Goal: Information Seeking & Learning: Find contact information

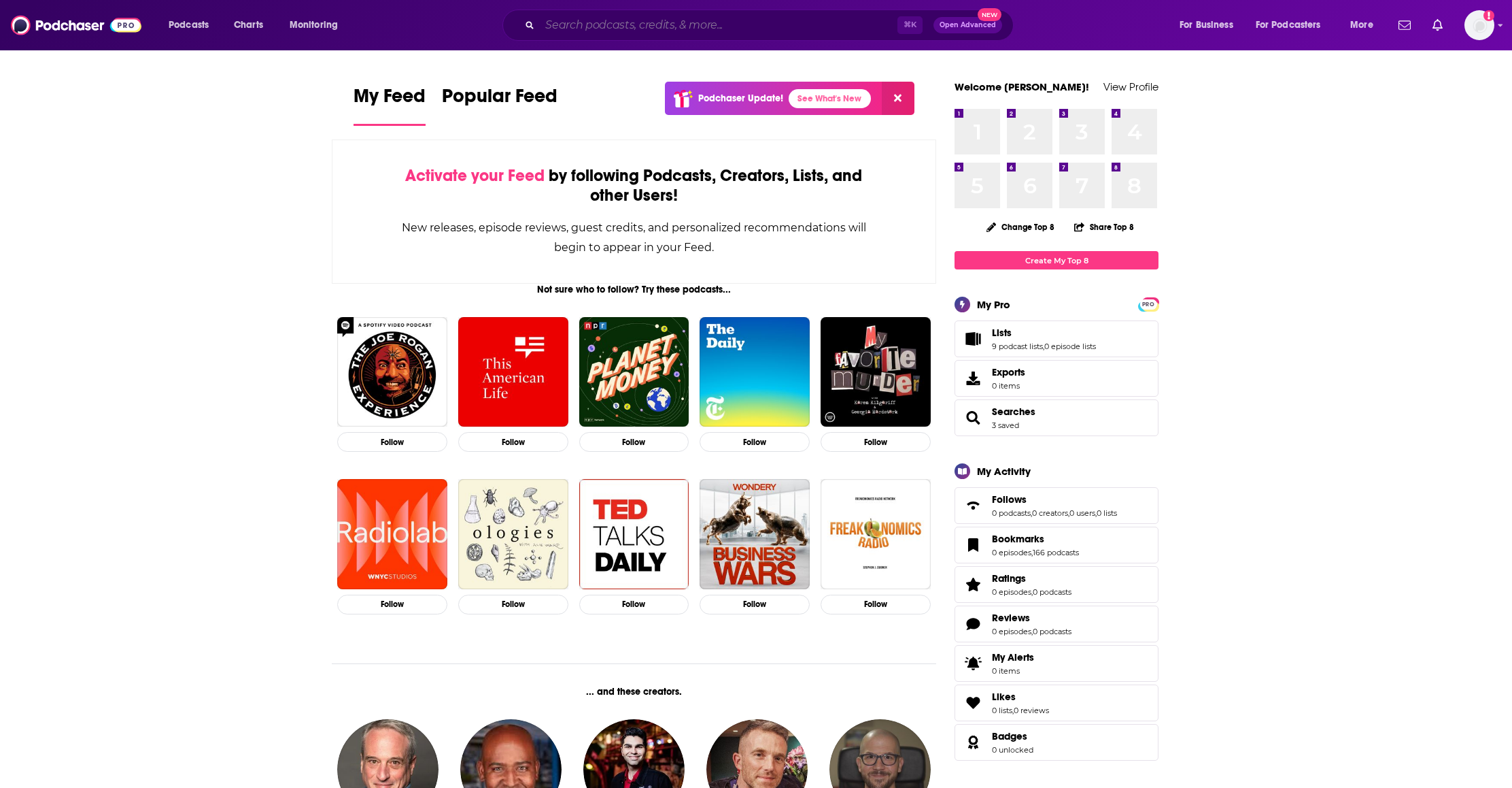
click at [571, 23] on input "Search podcasts, credits, & more..." at bounding box center [718, 25] width 358 height 22
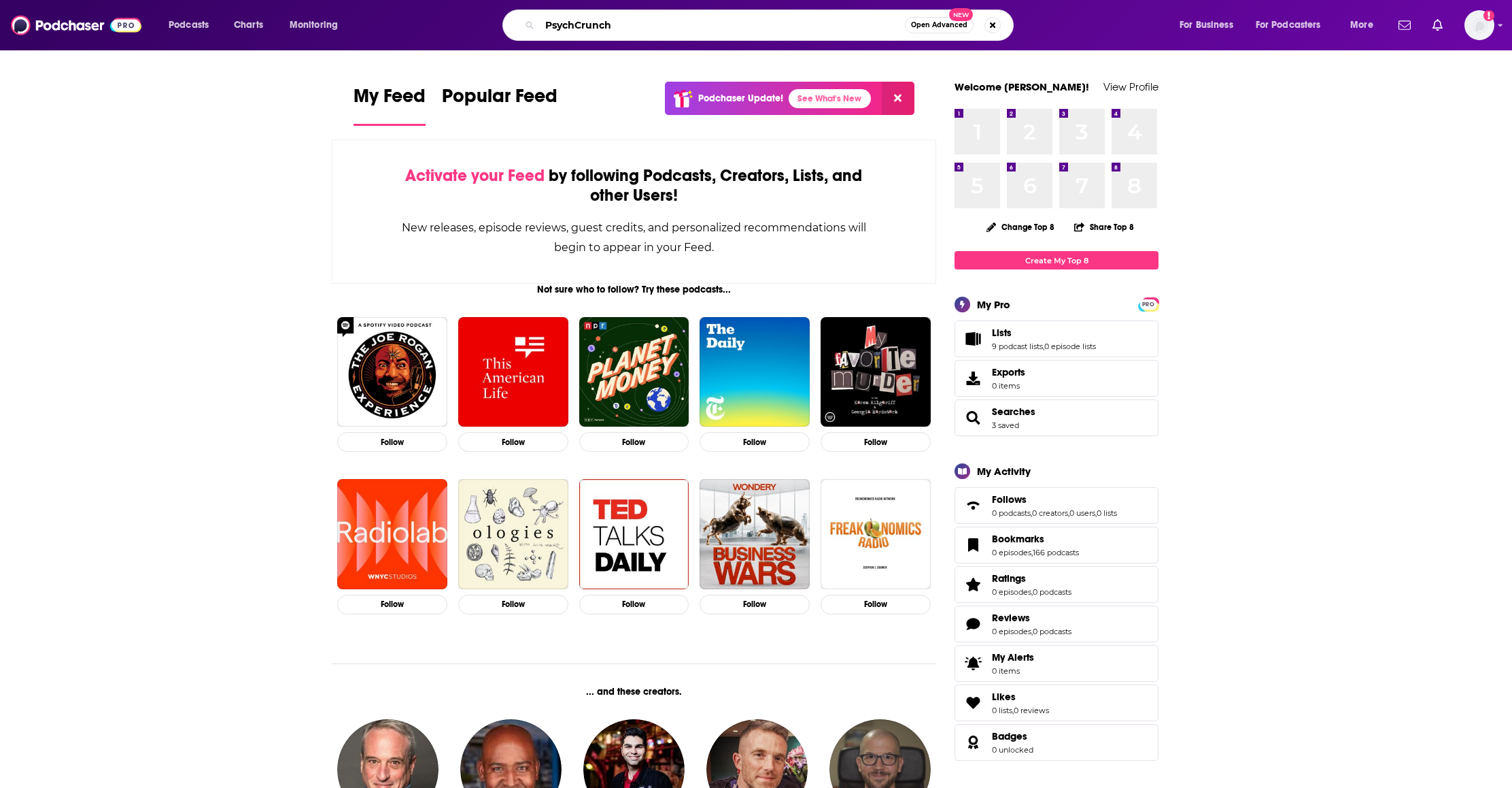
type input "PsychCrunch"
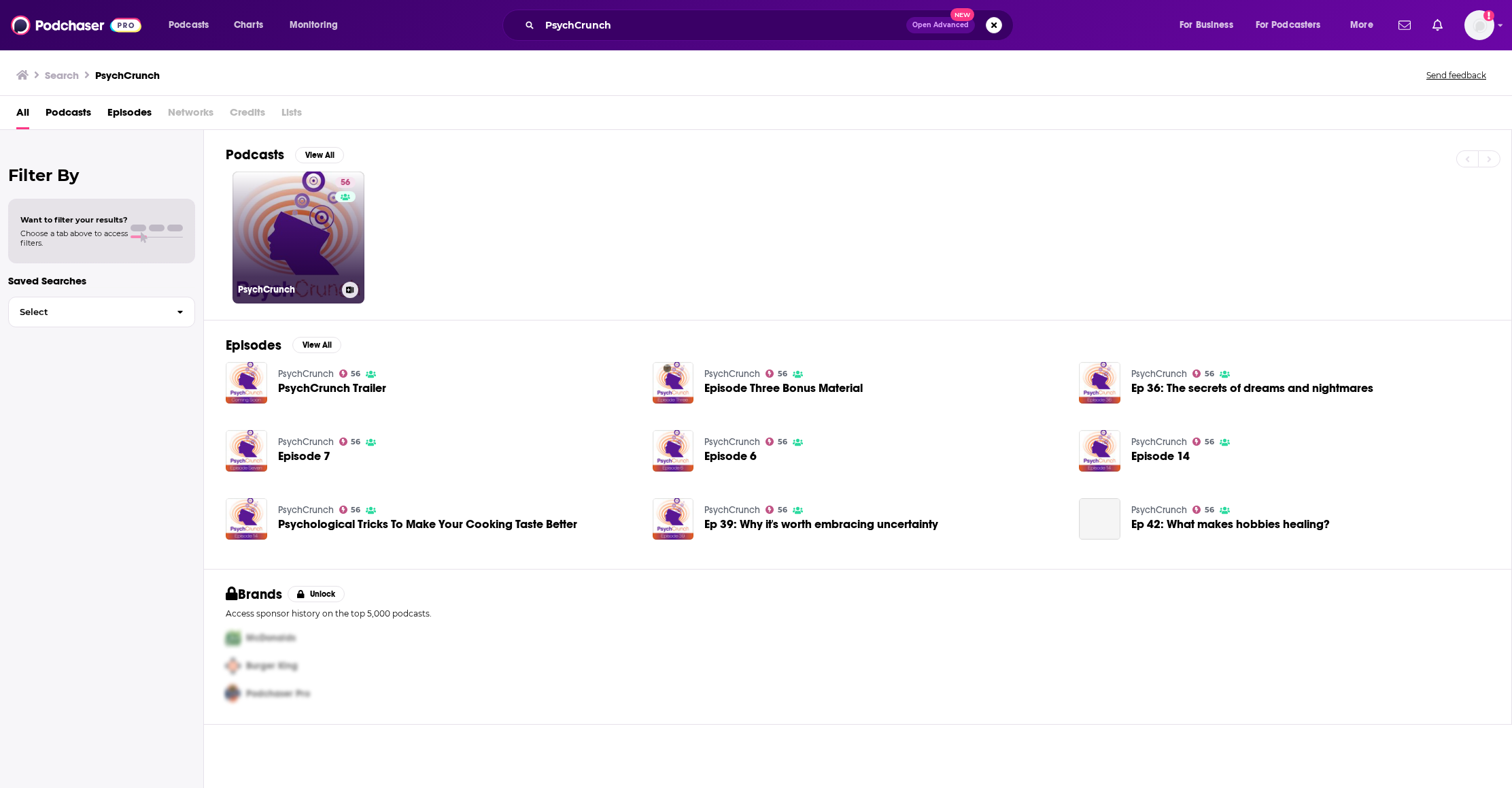
click at [305, 239] on link "56 PsychCrunch" at bounding box center [298, 237] width 132 height 132
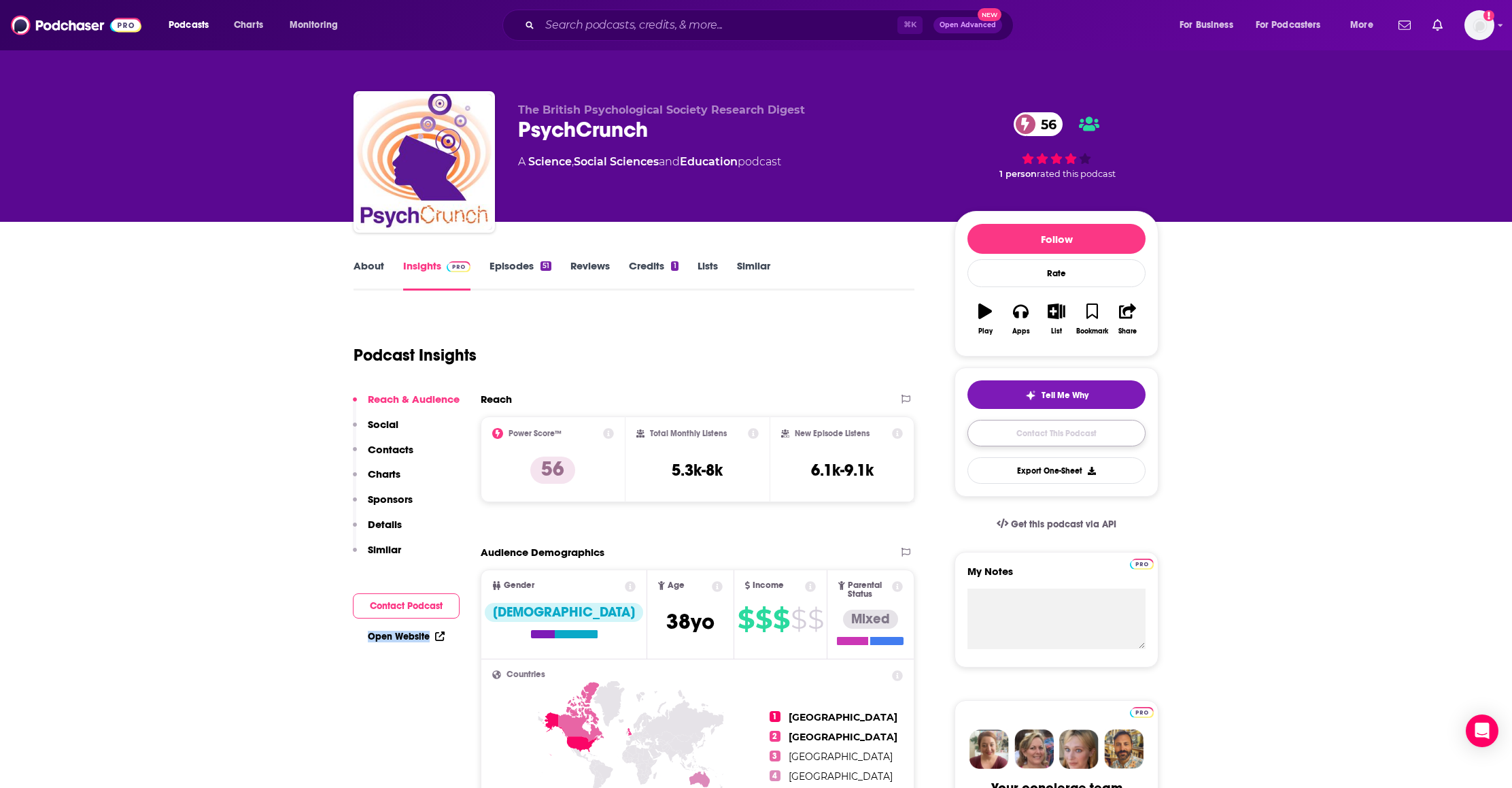
click at [1103, 439] on link "Contact This Podcast" at bounding box center [1056, 433] width 178 height 27
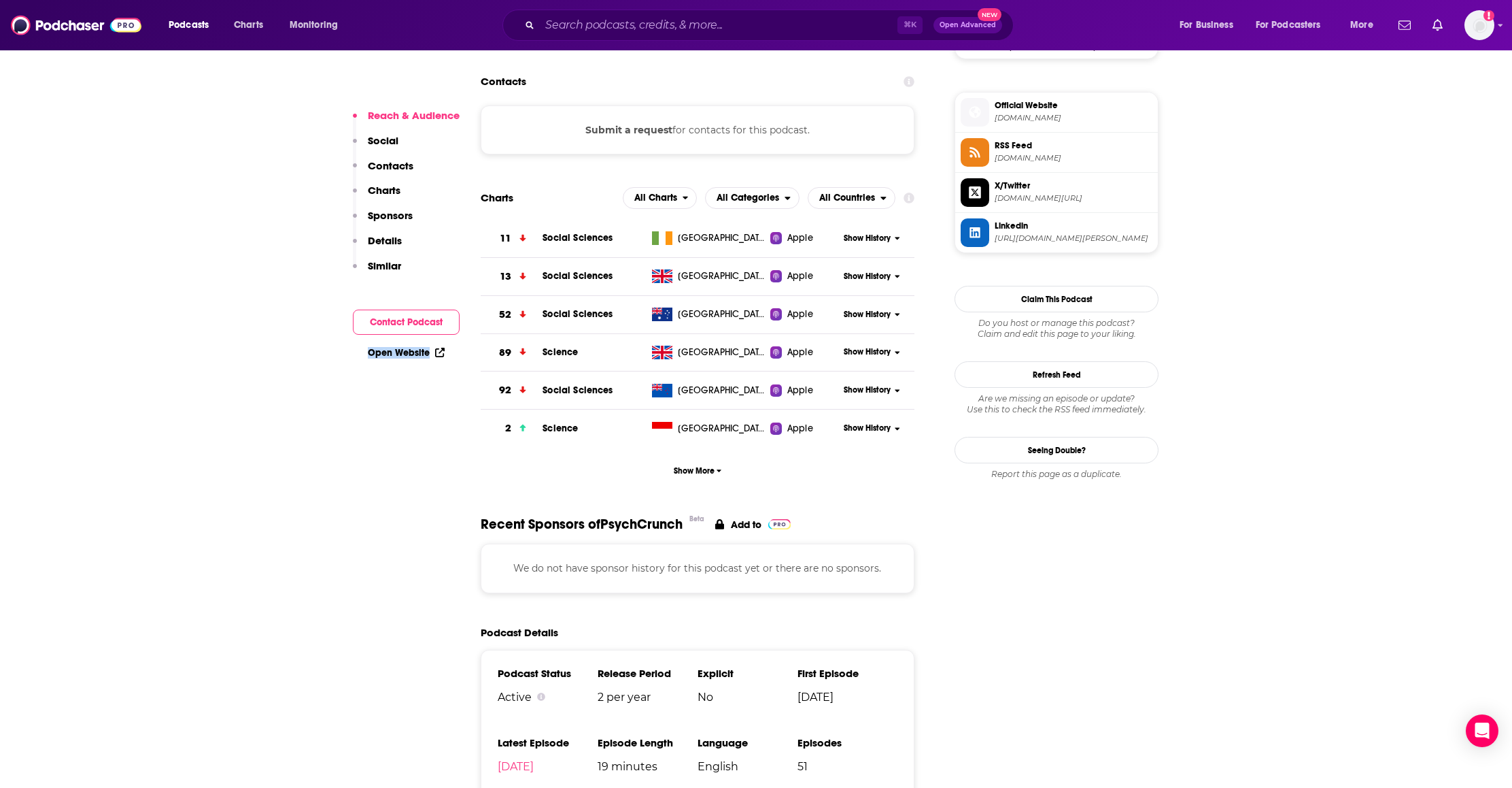
click at [411, 164] on p "Contacts" at bounding box center [390, 165] width 45 height 13
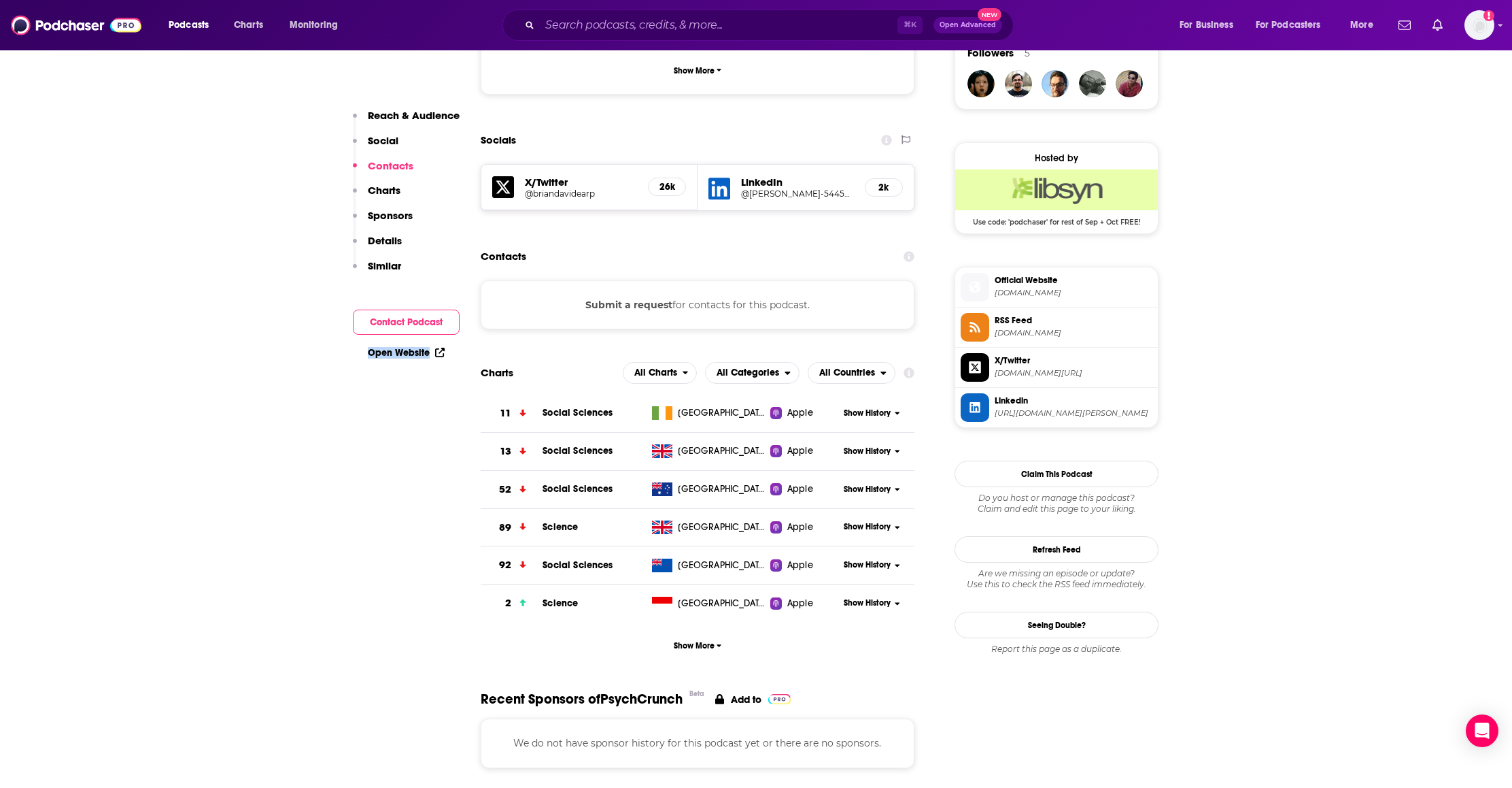
scroll to position [998, 0]
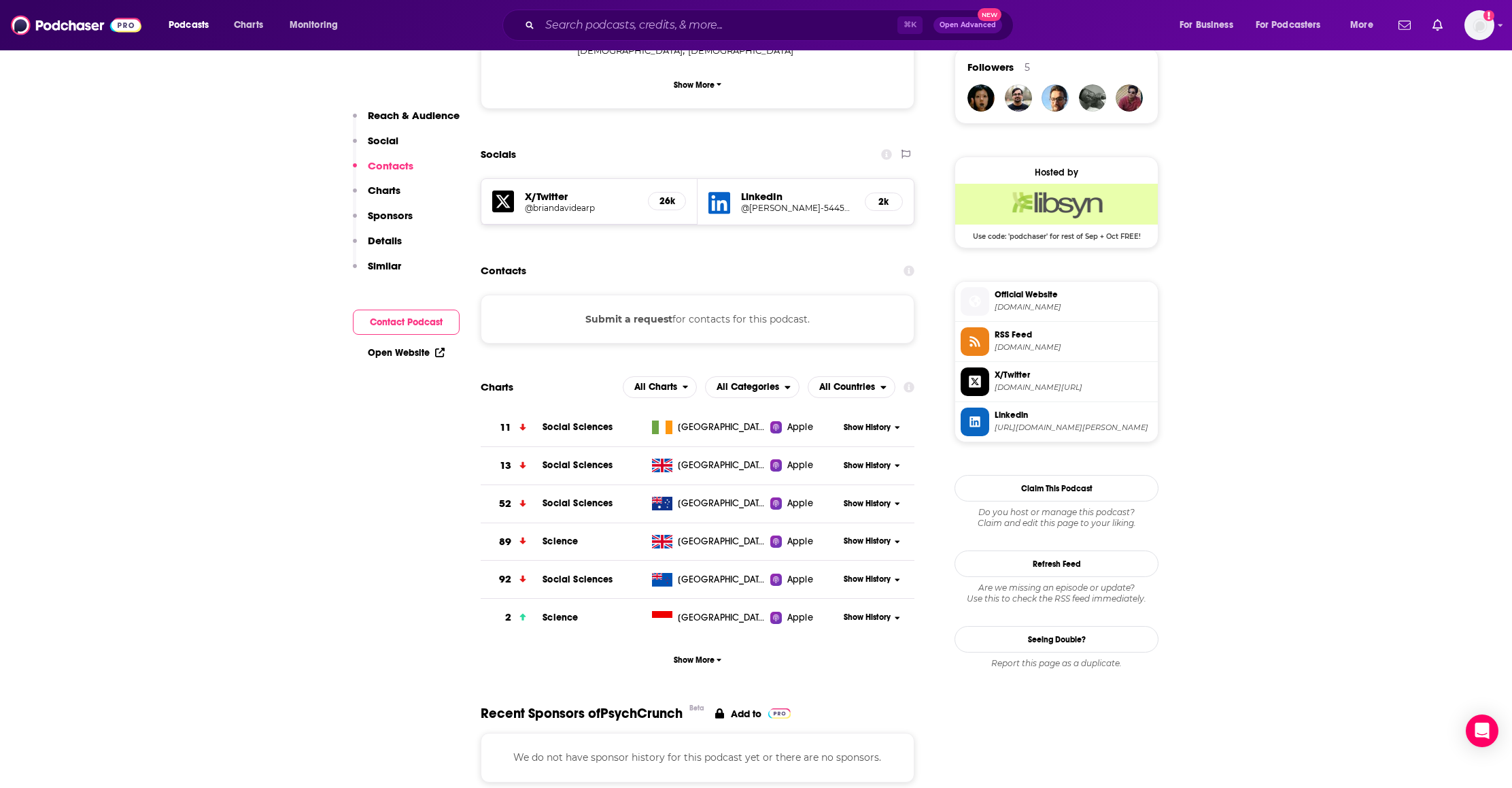
click at [728, 295] on div "Submit a request for contacts for this podcast." at bounding box center [697, 319] width 434 height 49
click at [629, 312] on button "Submit a request" at bounding box center [629, 319] width 87 height 15
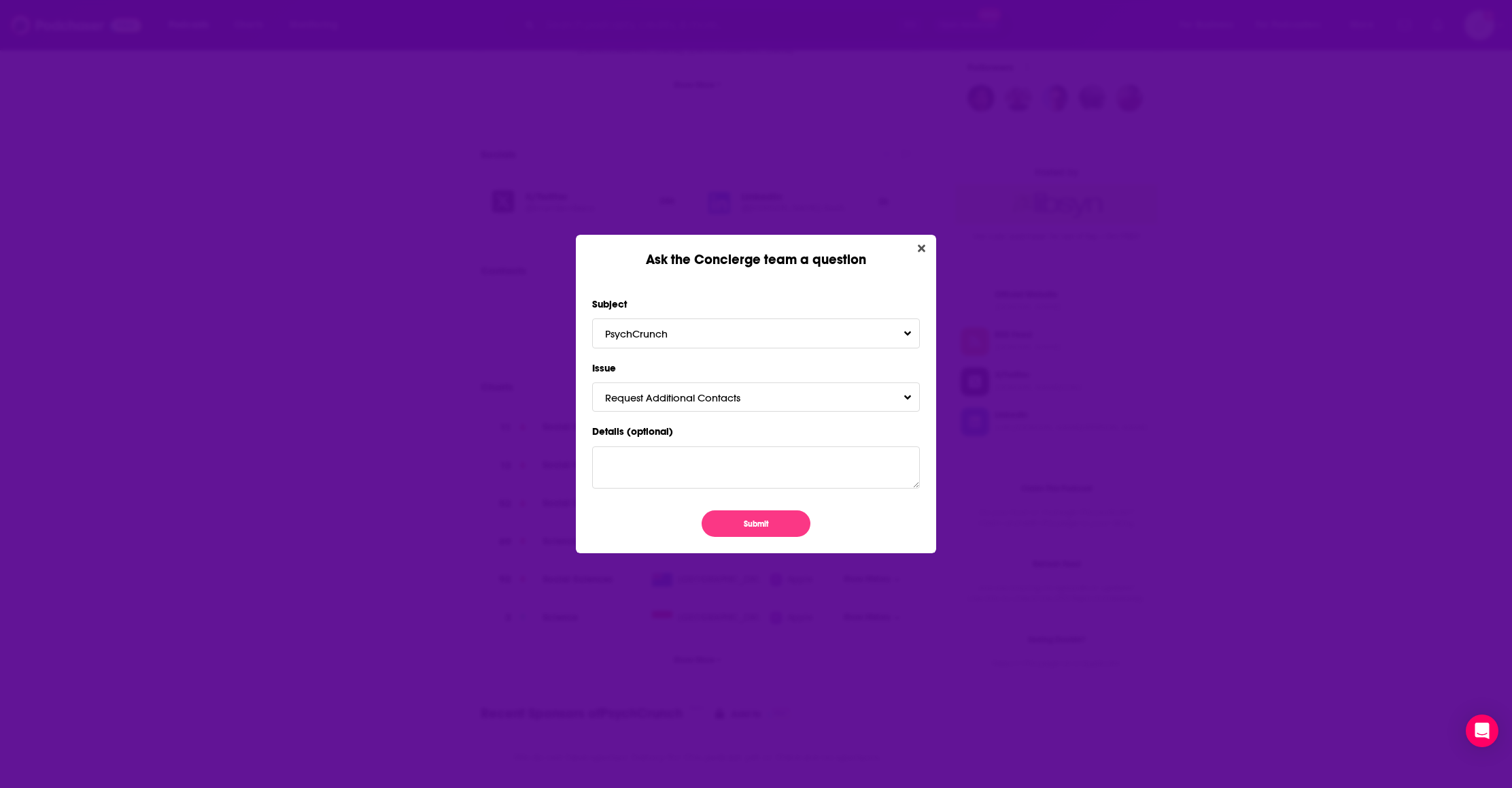
scroll to position [0, 0]
click at [746, 519] on button "Submit" at bounding box center [756, 523] width 109 height 27
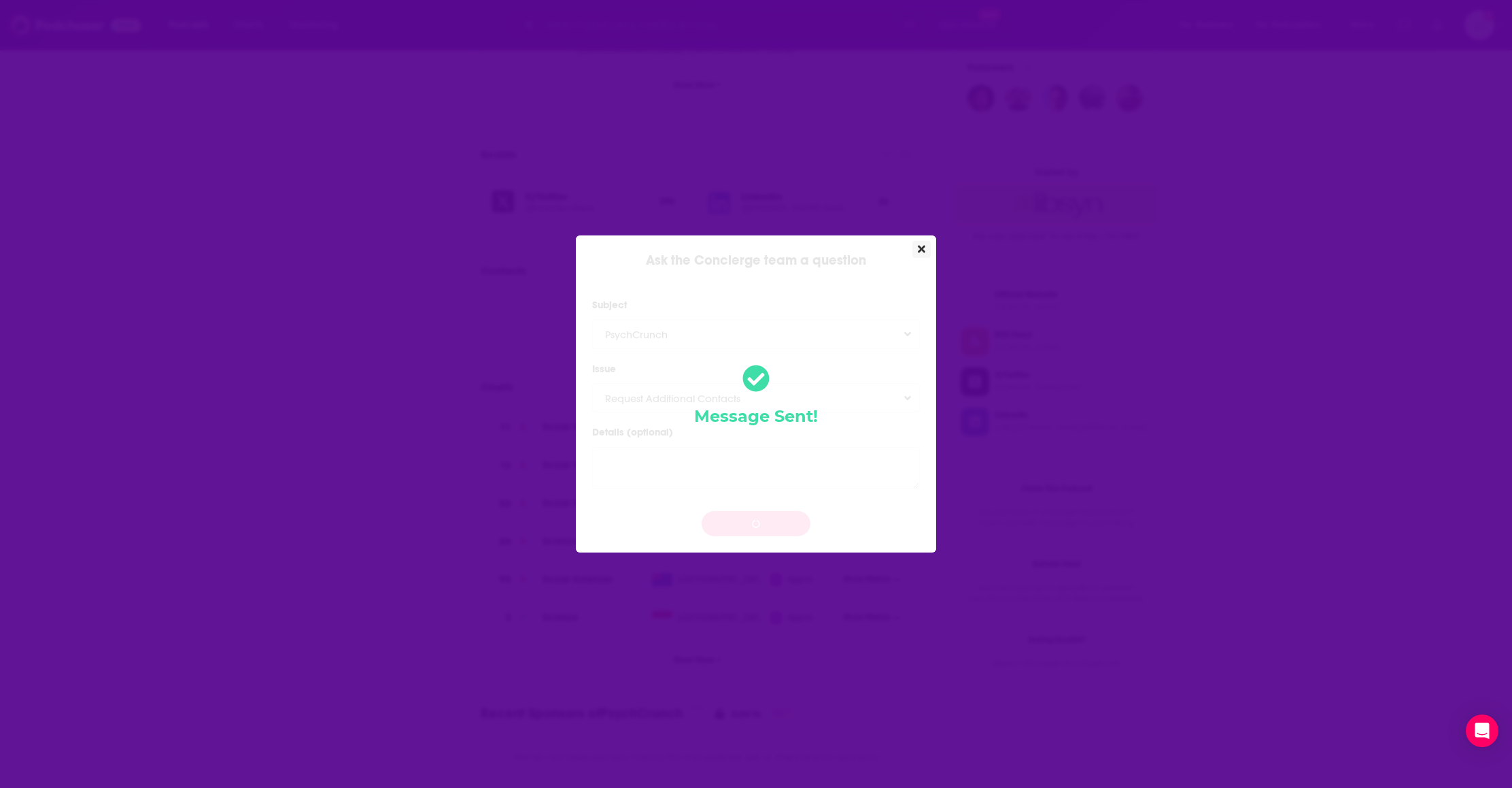
click at [922, 246] on icon "Close" at bounding box center [922, 249] width 8 height 8
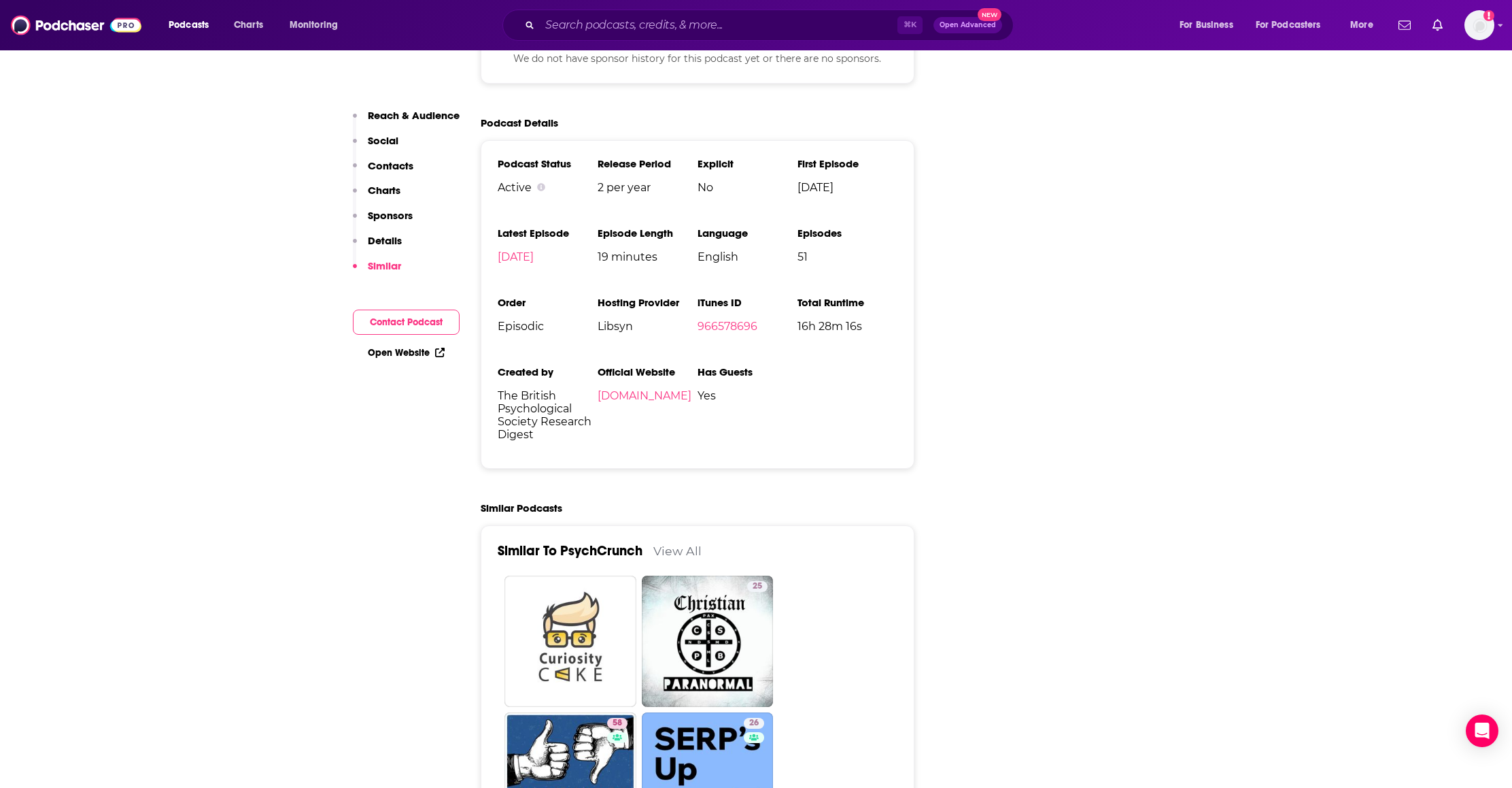
scroll to position [1693, 0]
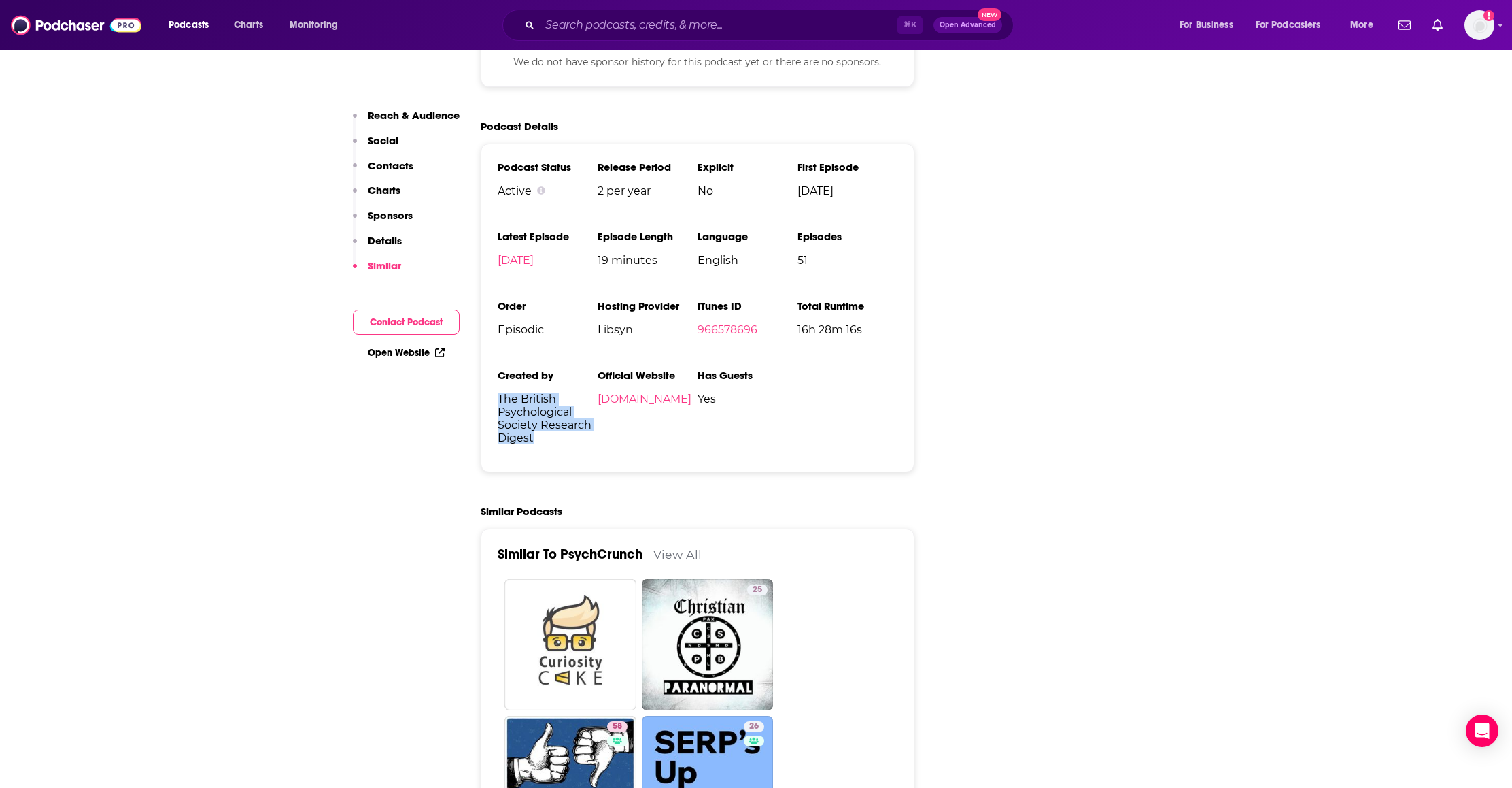
drag, startPoint x: 494, startPoint y: 330, endPoint x: 580, endPoint y: 381, distance: 100.0
click at [580, 381] on div "Podcast Status Active Release Period 2 per year Explicit No First Episode Feb 1…" at bounding box center [697, 307] width 434 height 328
copy span "The British Psychological Society Research Digest"
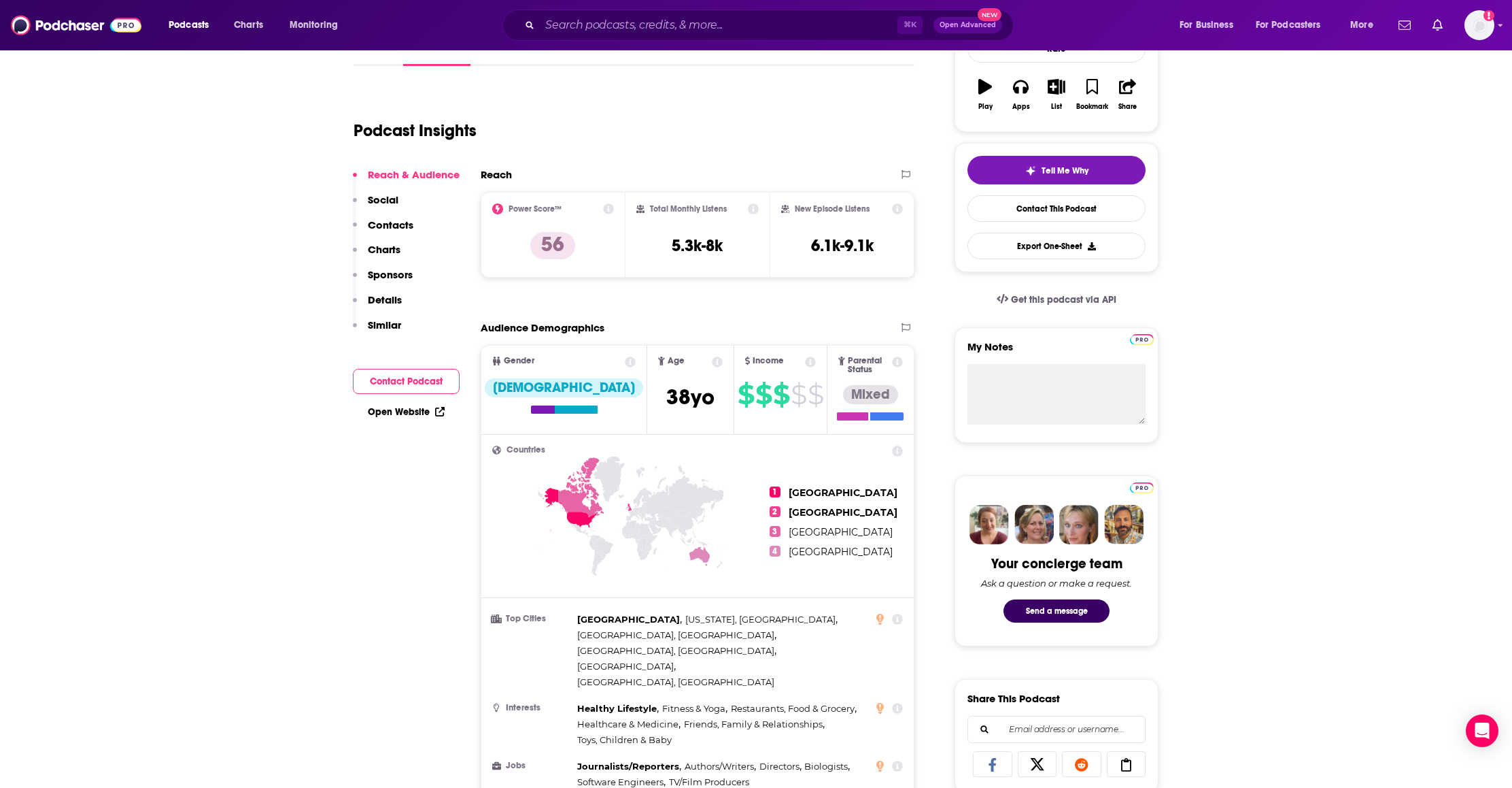
scroll to position [72, 0]
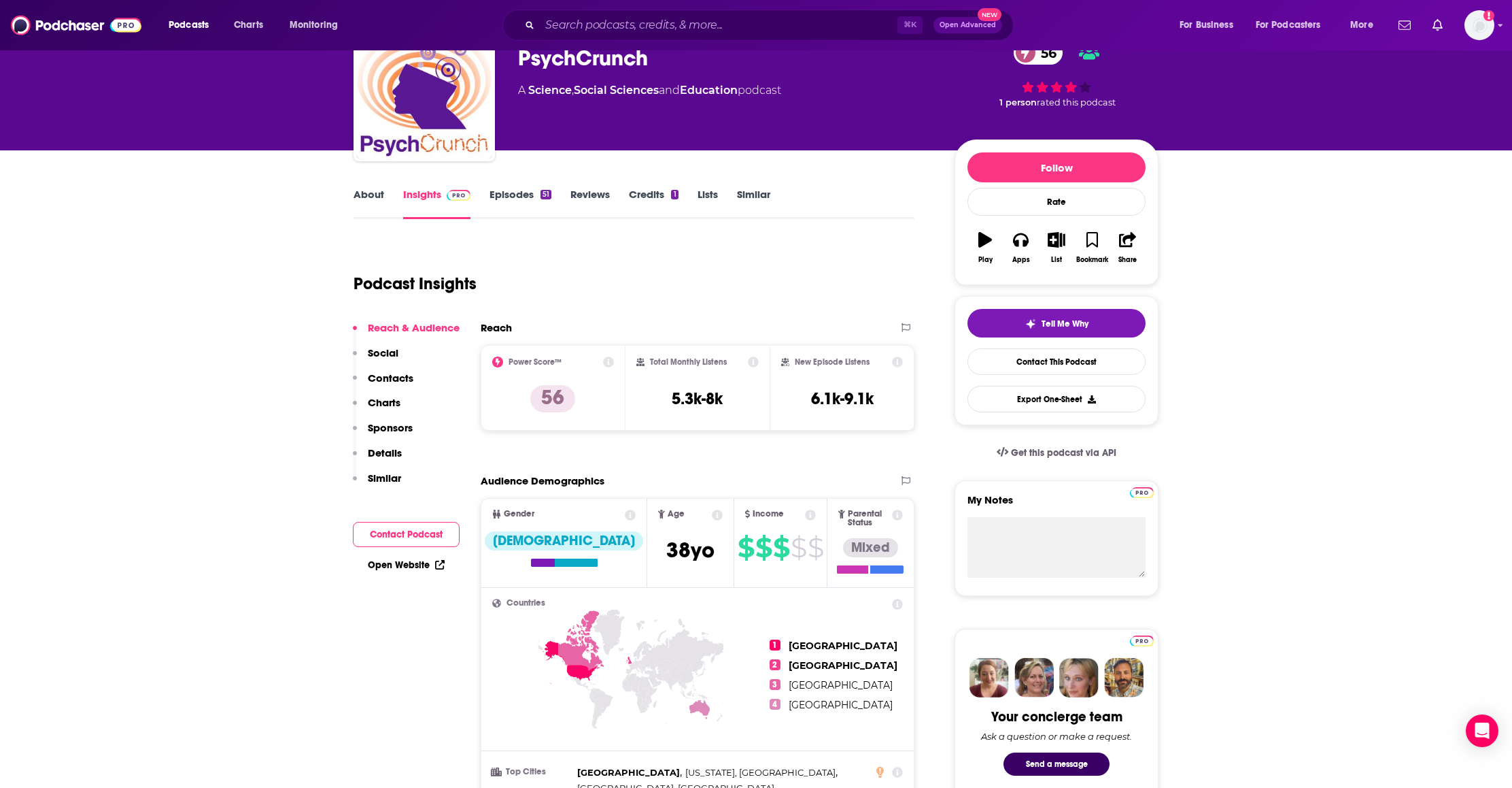
click at [361, 190] on link "About" at bounding box center [368, 203] width 30 height 31
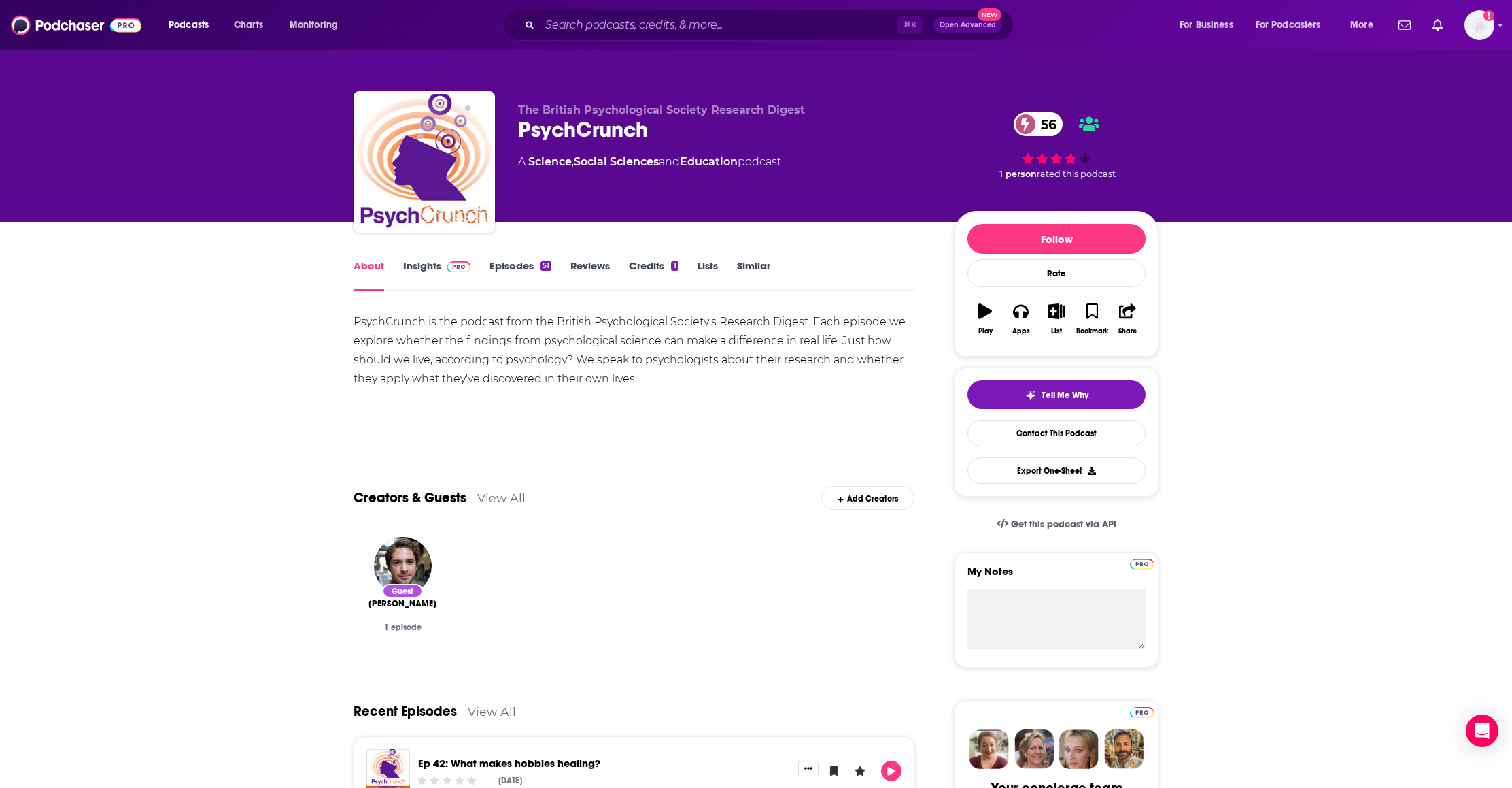
click at [644, 264] on link "Credits 1" at bounding box center [653, 274] width 49 height 31
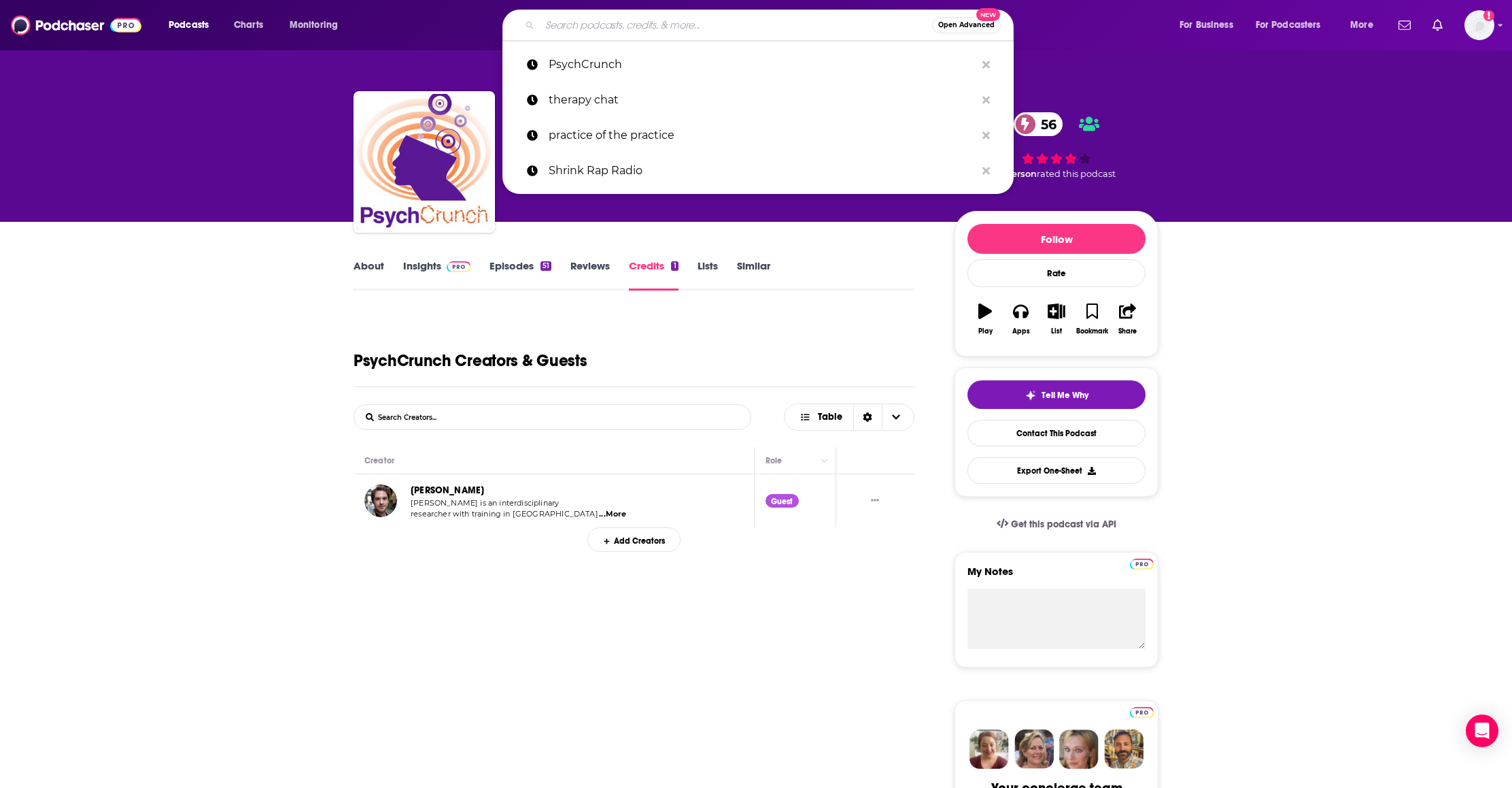
click at [712, 23] on input "Search podcasts, credits, & more..." at bounding box center [736, 25] width 393 height 22
paste input "The Therapist Experience Podcast"
type input "The Therapist Experience Podcast"
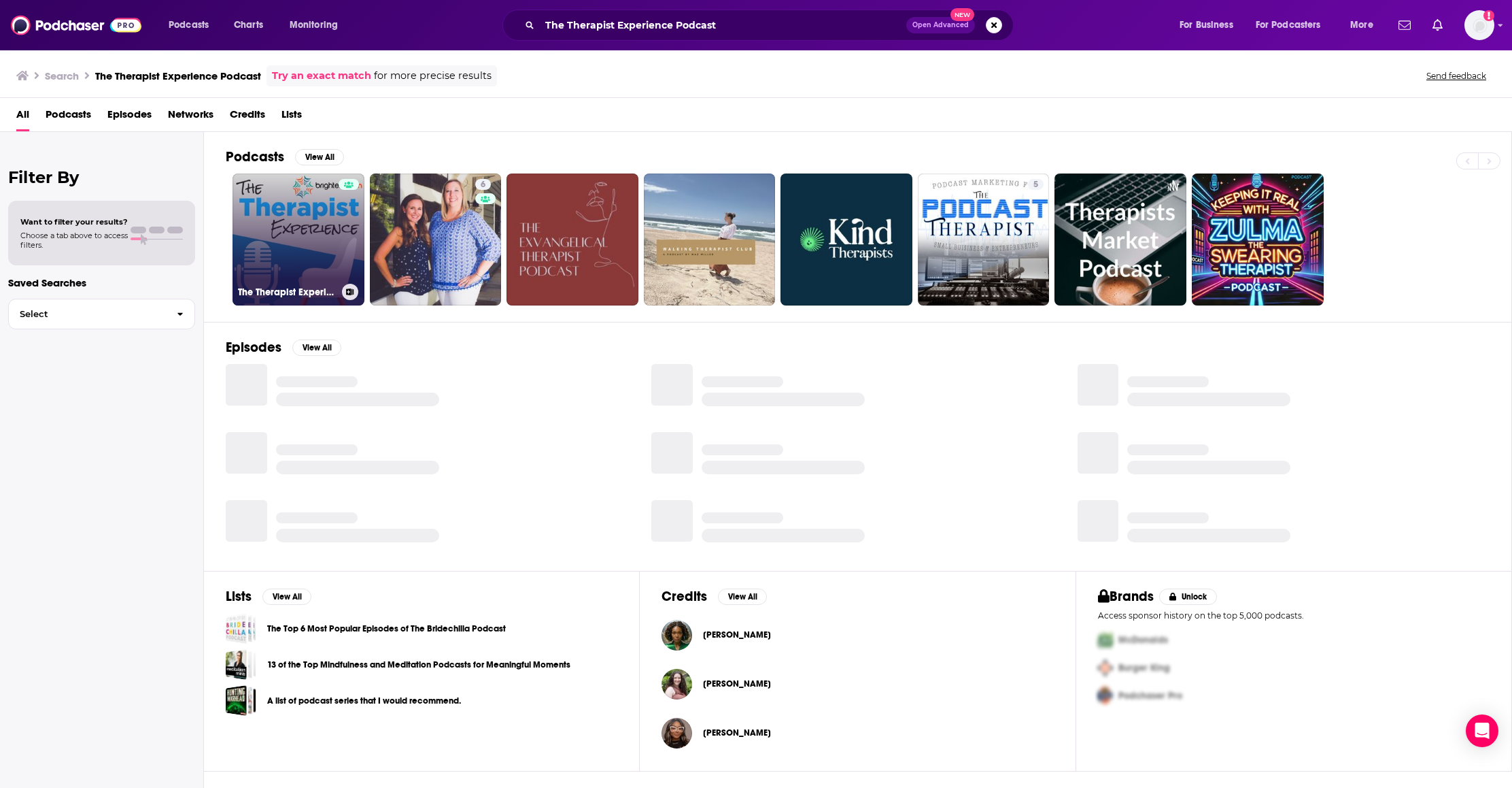
click at [238, 258] on link "The Therapist Experience Podcast by Brighter Vision: Marketing & Business Lesso…" at bounding box center [298, 239] width 132 height 132
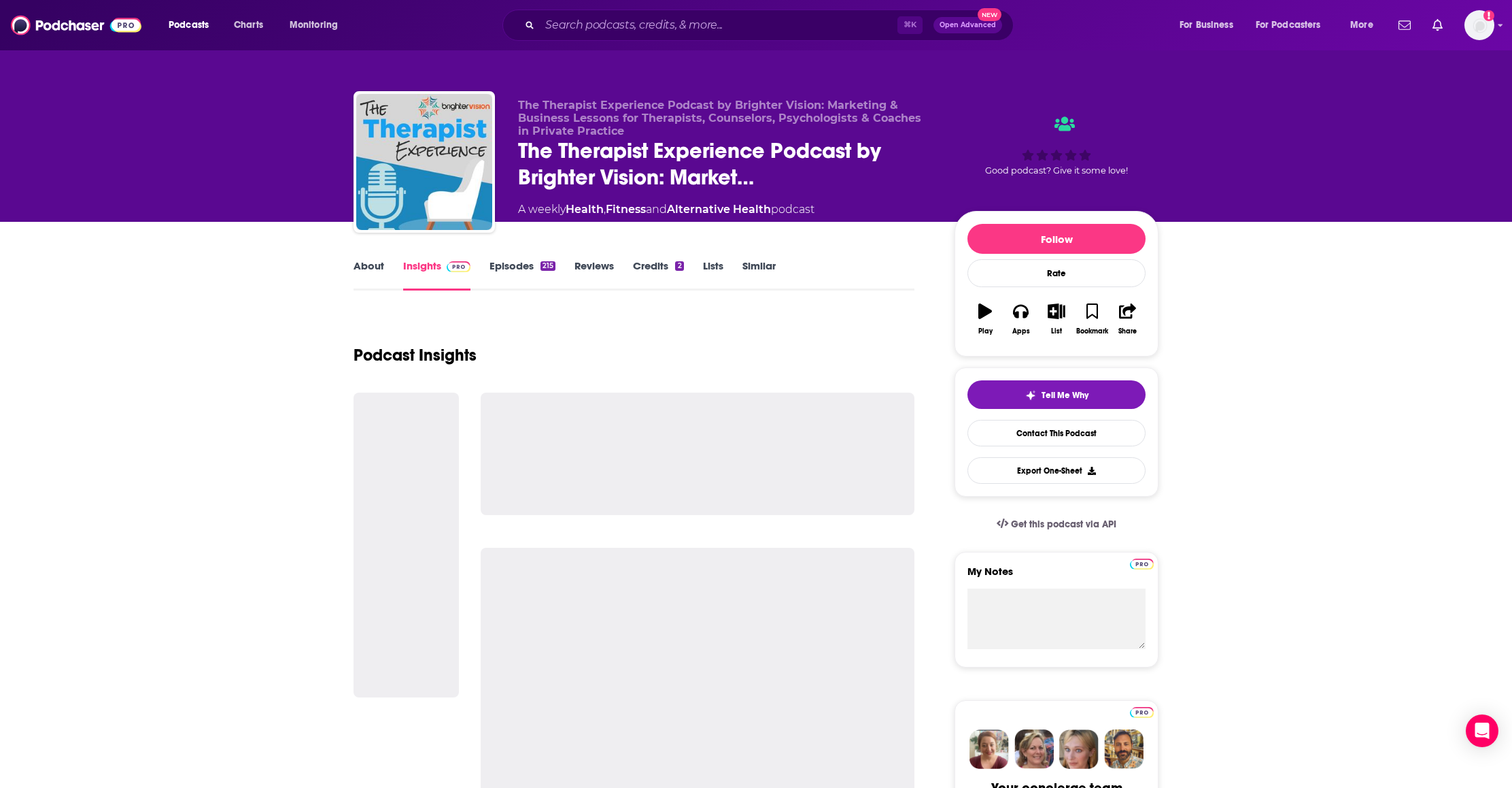
click at [376, 265] on link "About" at bounding box center [368, 274] width 30 height 31
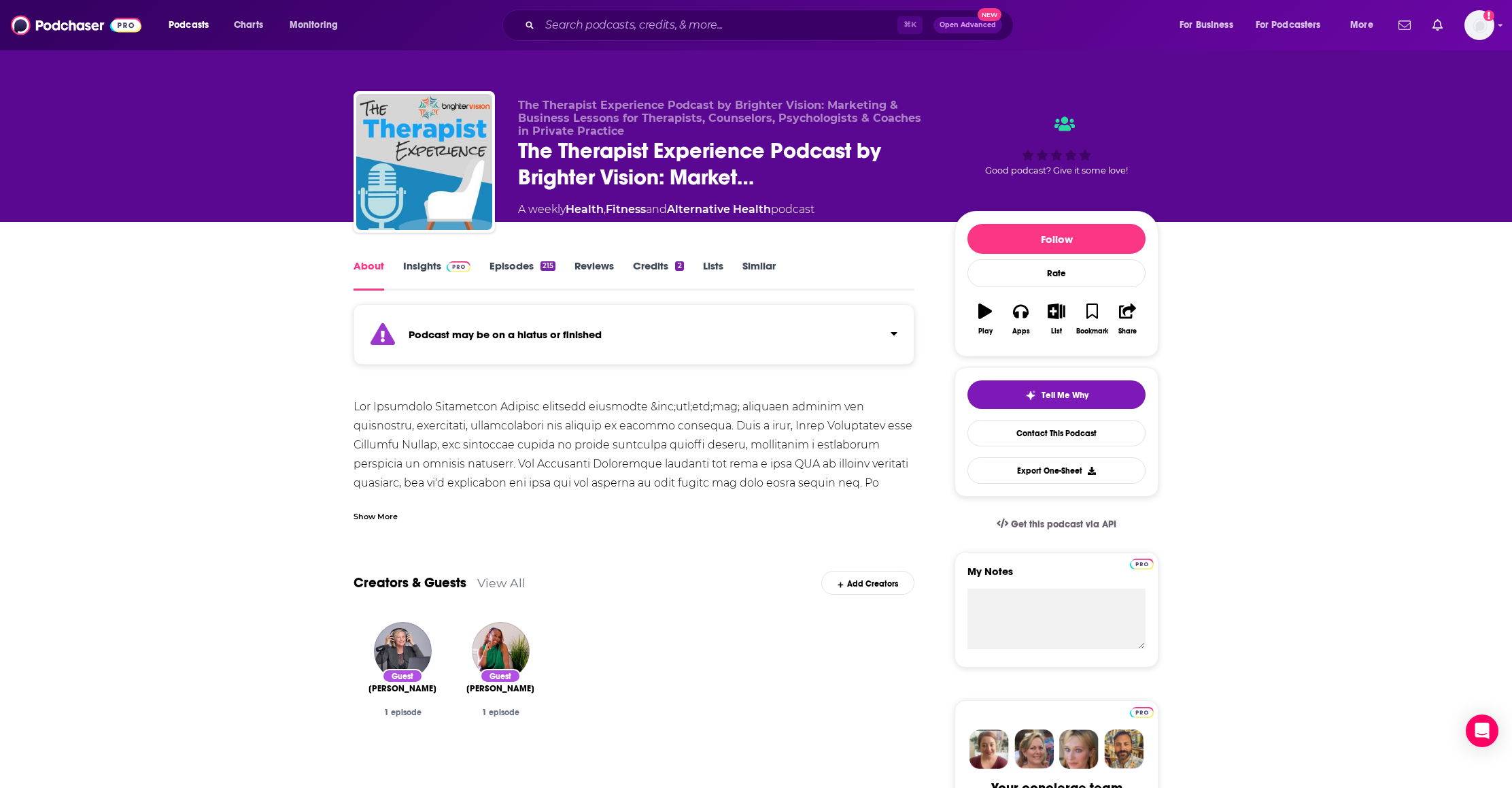
click at [425, 261] on link "Insights" at bounding box center [436, 274] width 67 height 31
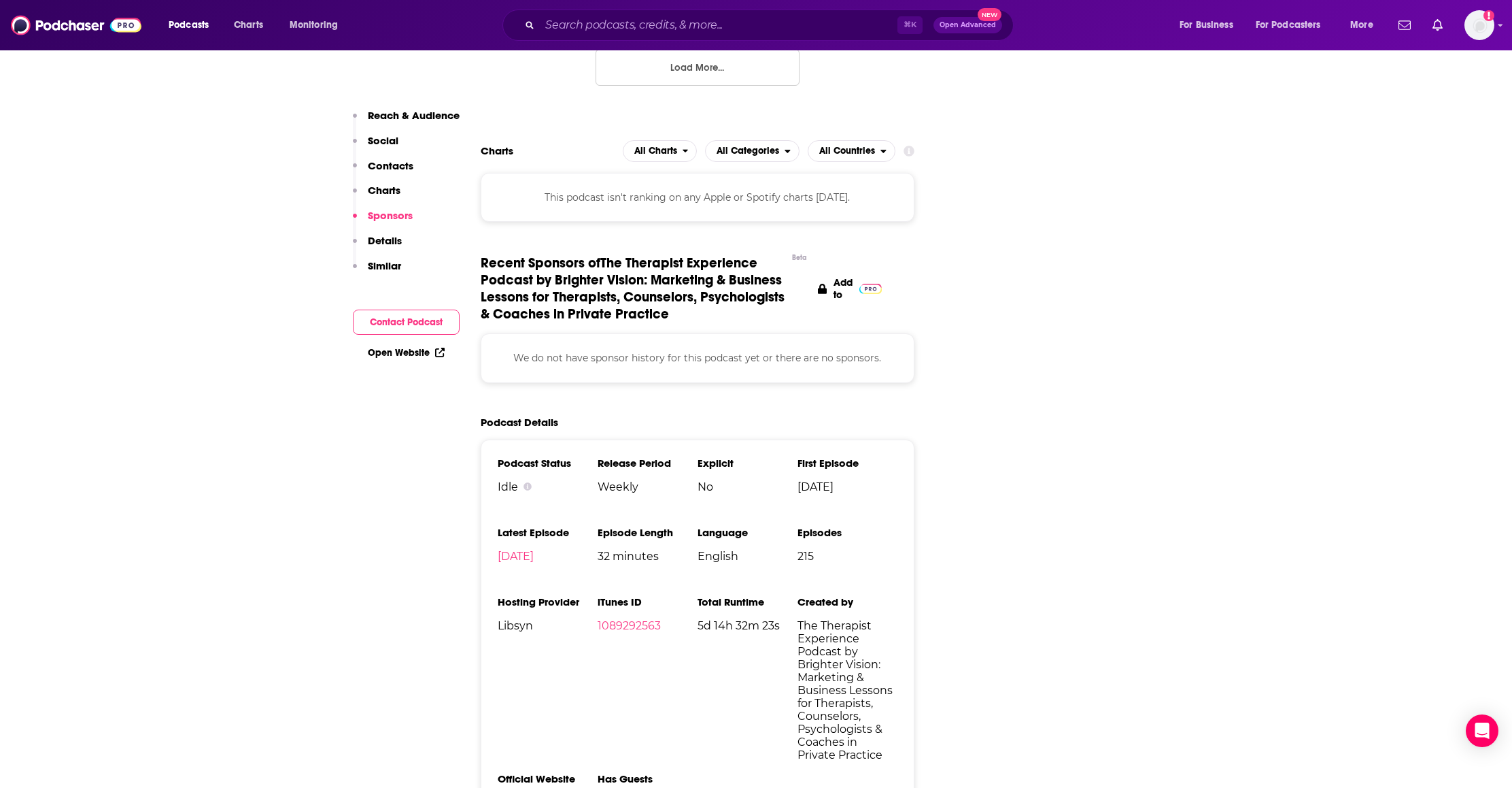
scroll to position [1676, 0]
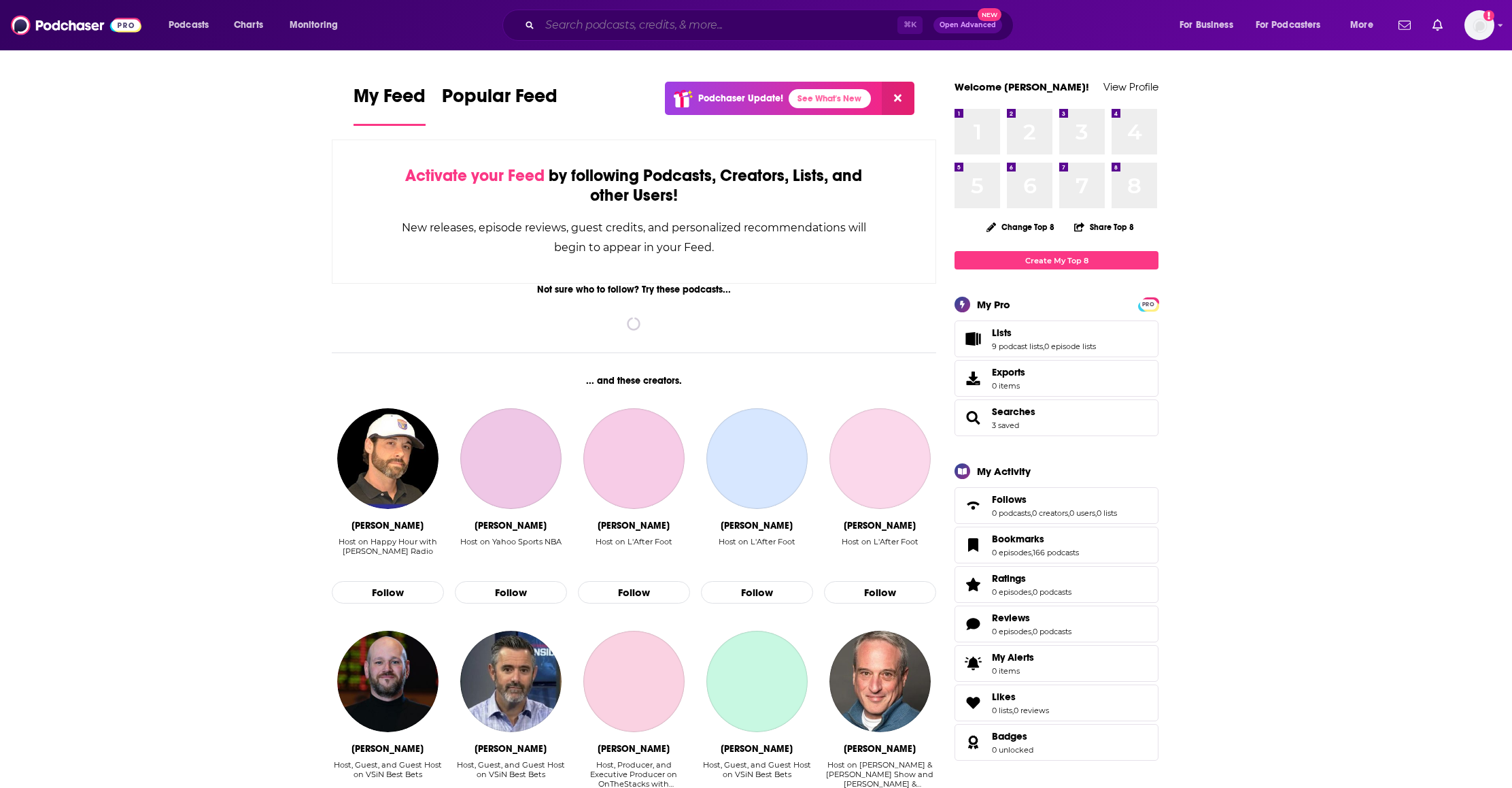
click at [654, 27] on input "Search podcasts, credits, & more..." at bounding box center [718, 25] width 358 height 22
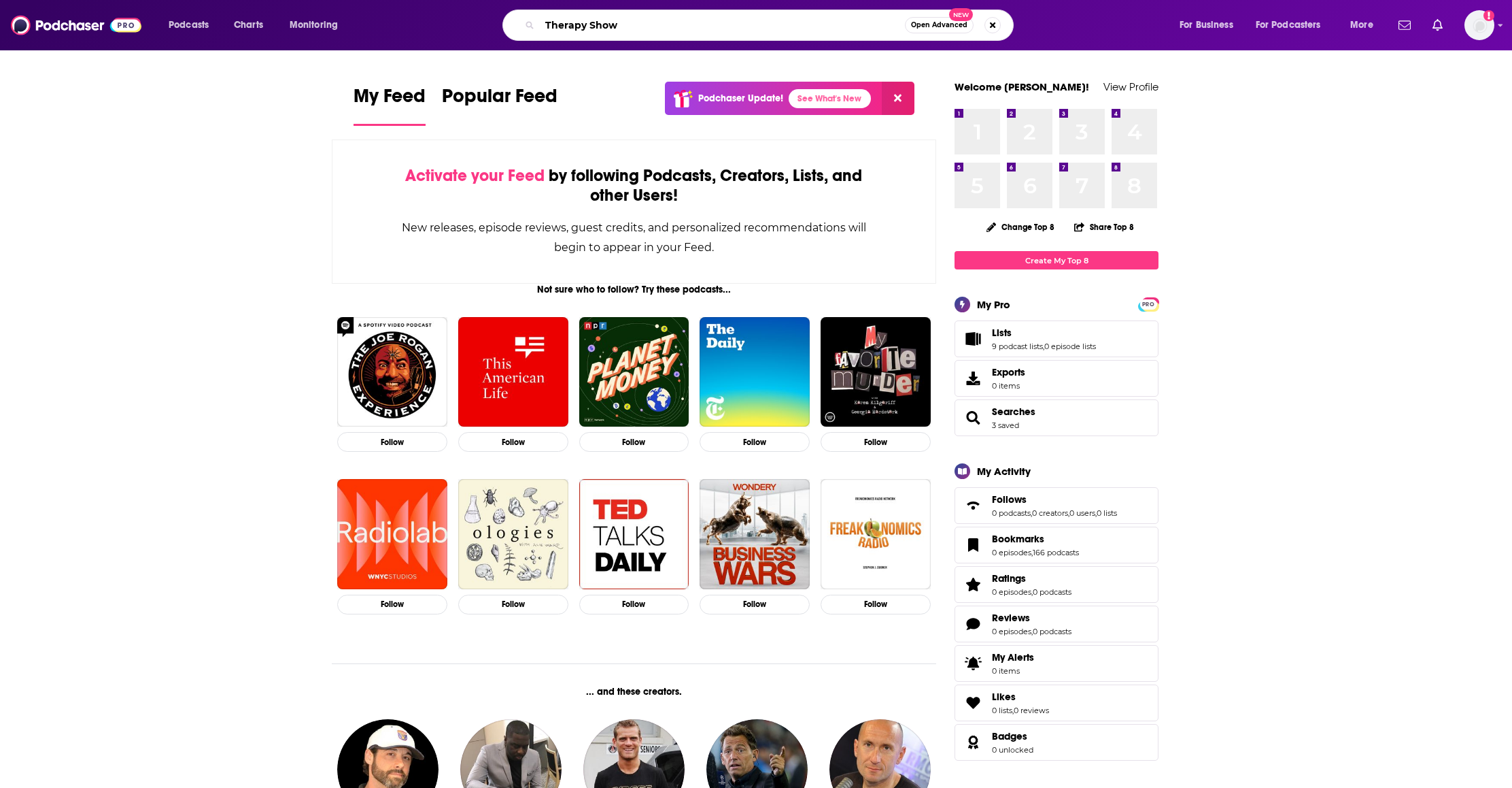
type input "Therapy Show"
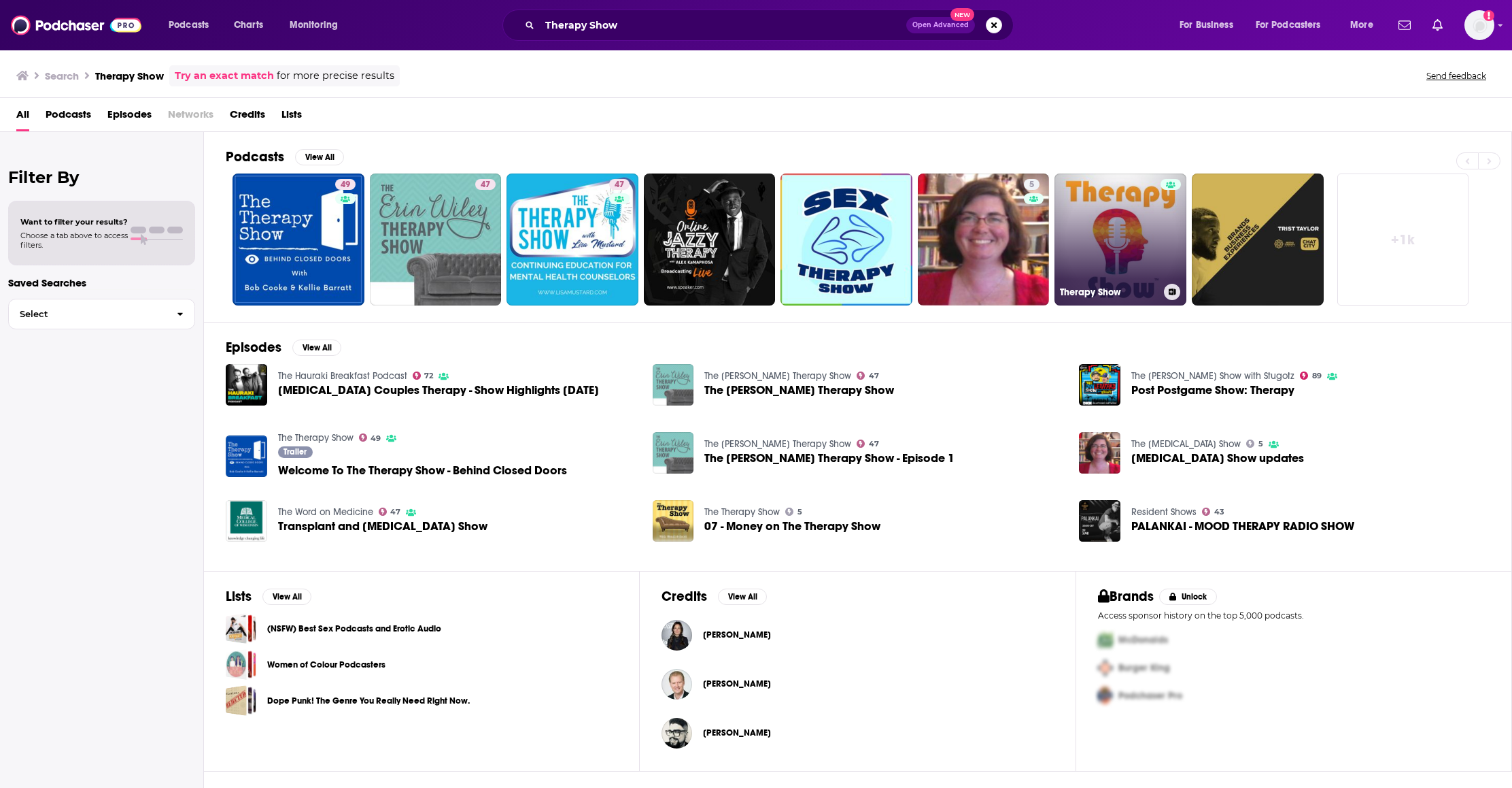
click at [1161, 222] on div at bounding box center [1171, 231] width 20 height 104
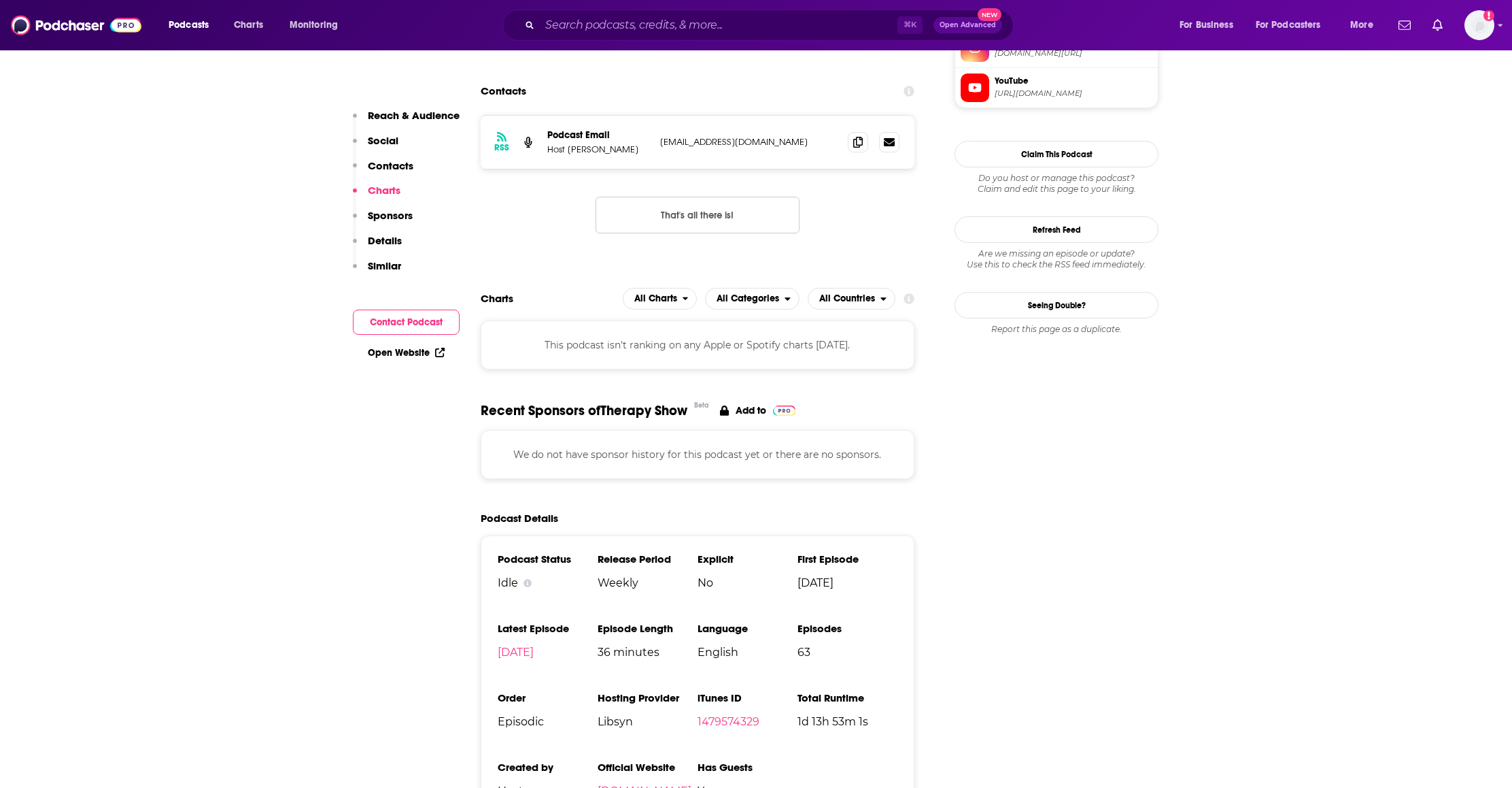
scroll to position [1345, 0]
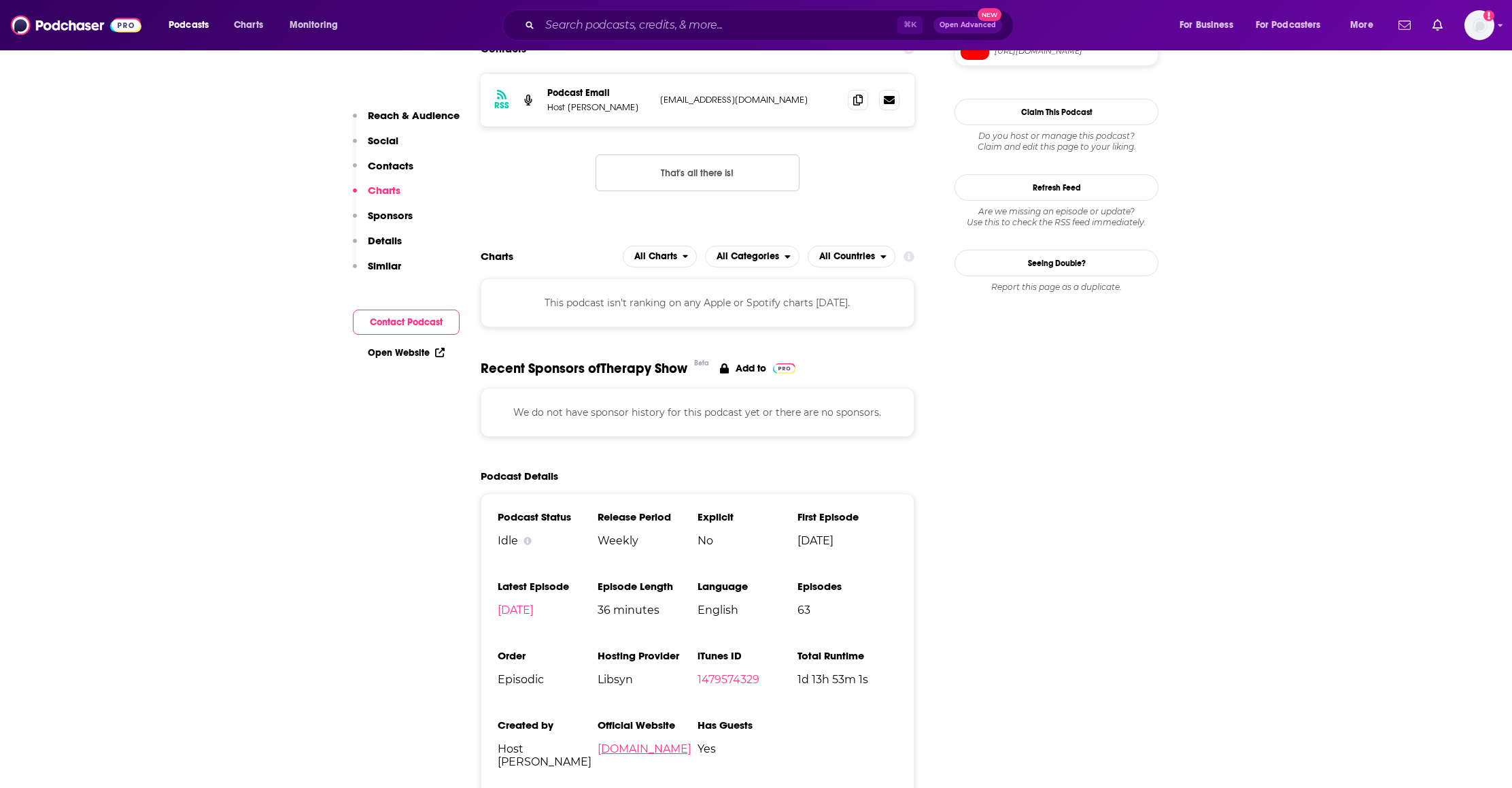
click at [630, 742] on link "therapyshow.com" at bounding box center [644, 748] width 93 height 13
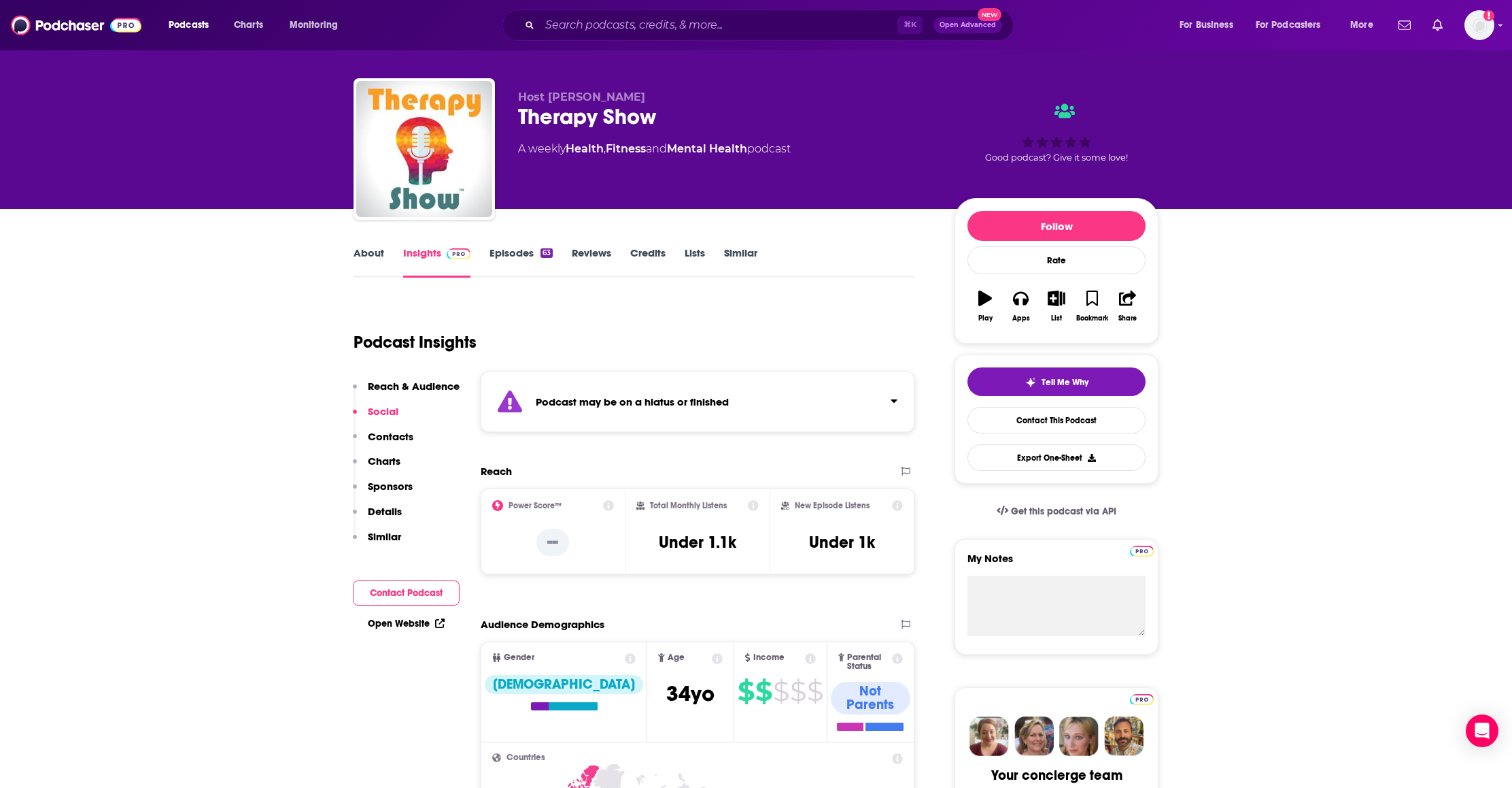
scroll to position [0, 0]
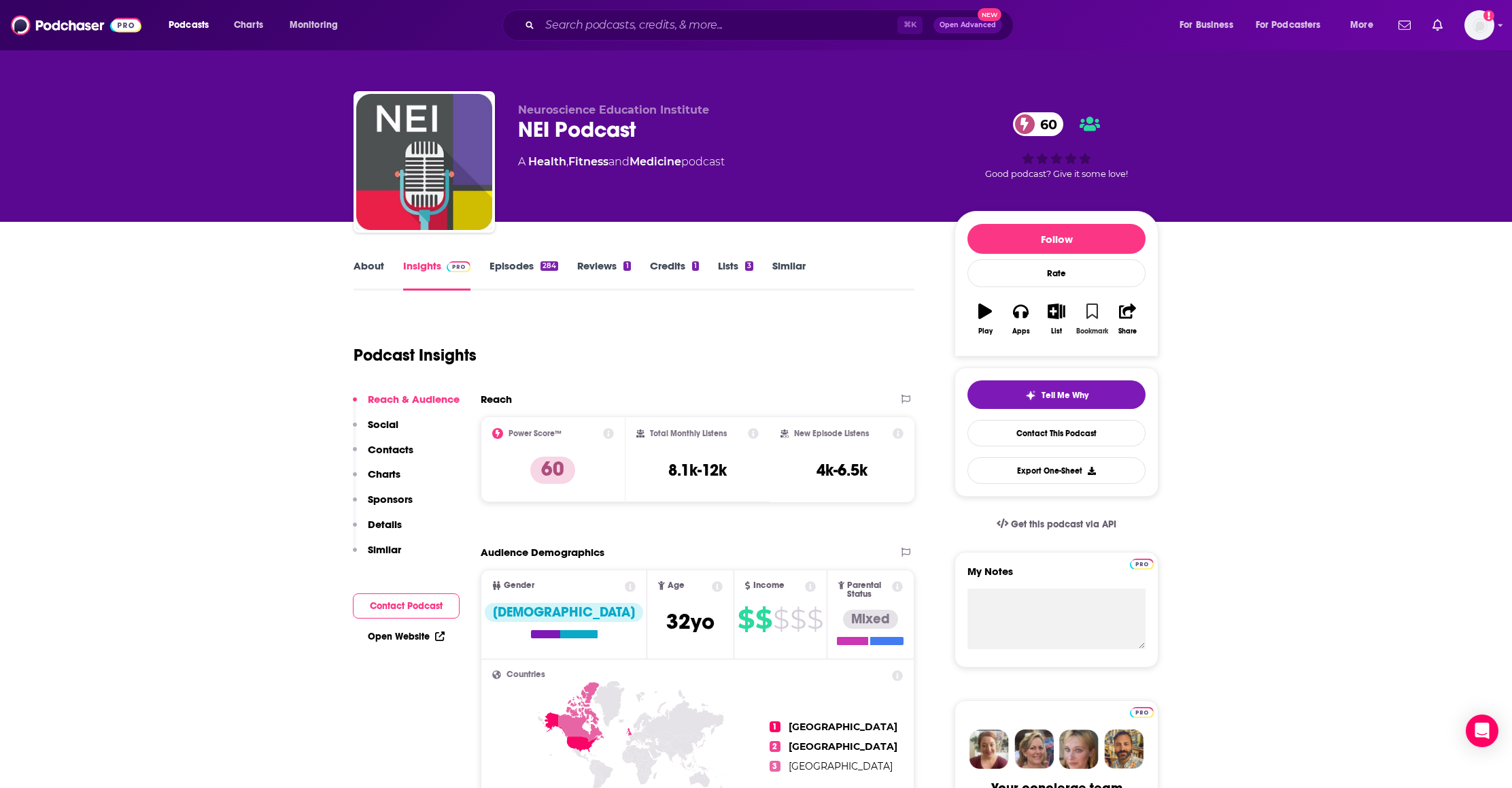
click at [1096, 315] on icon "button" at bounding box center [1091, 310] width 12 height 15
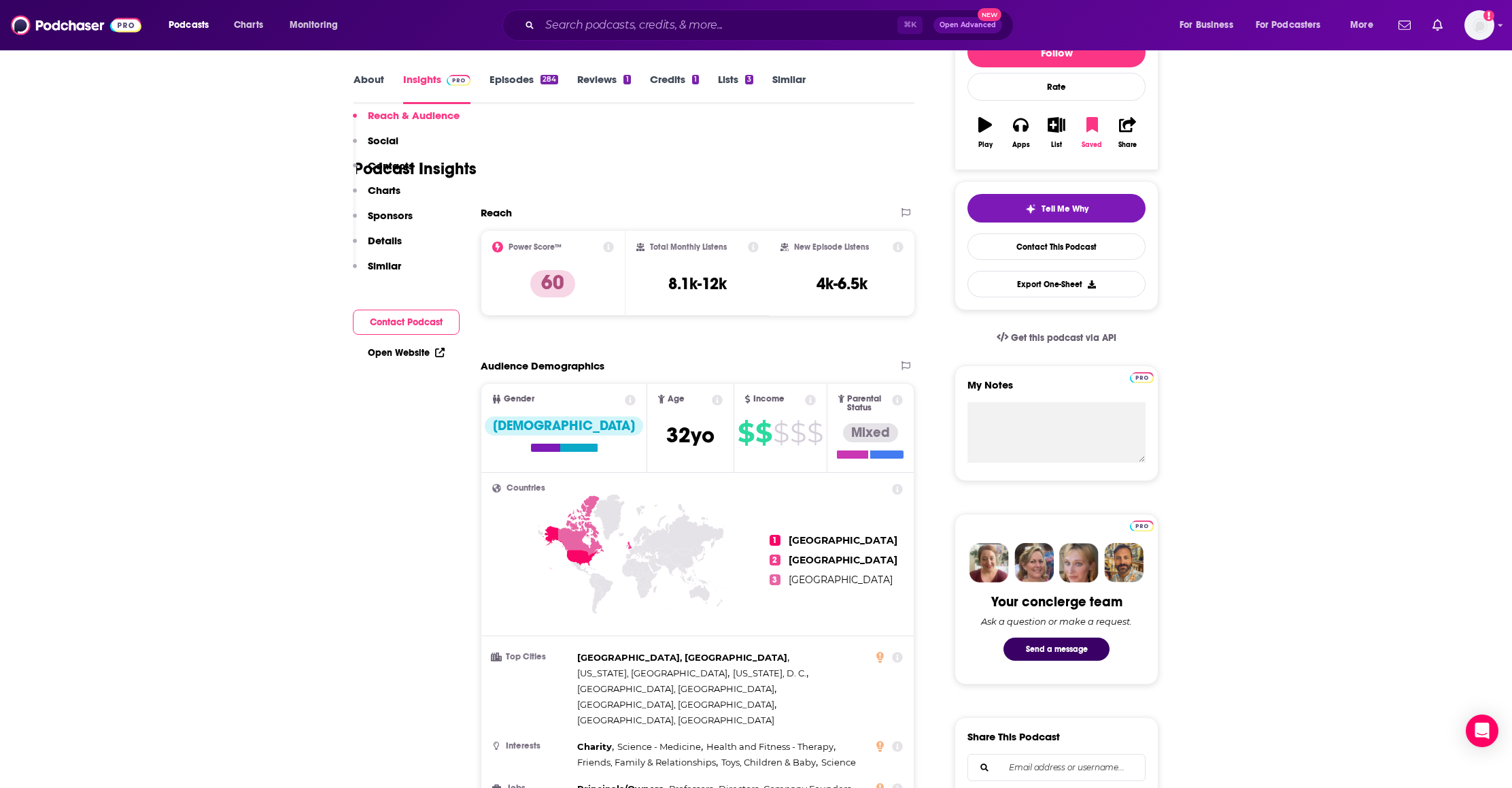
scroll to position [529, 0]
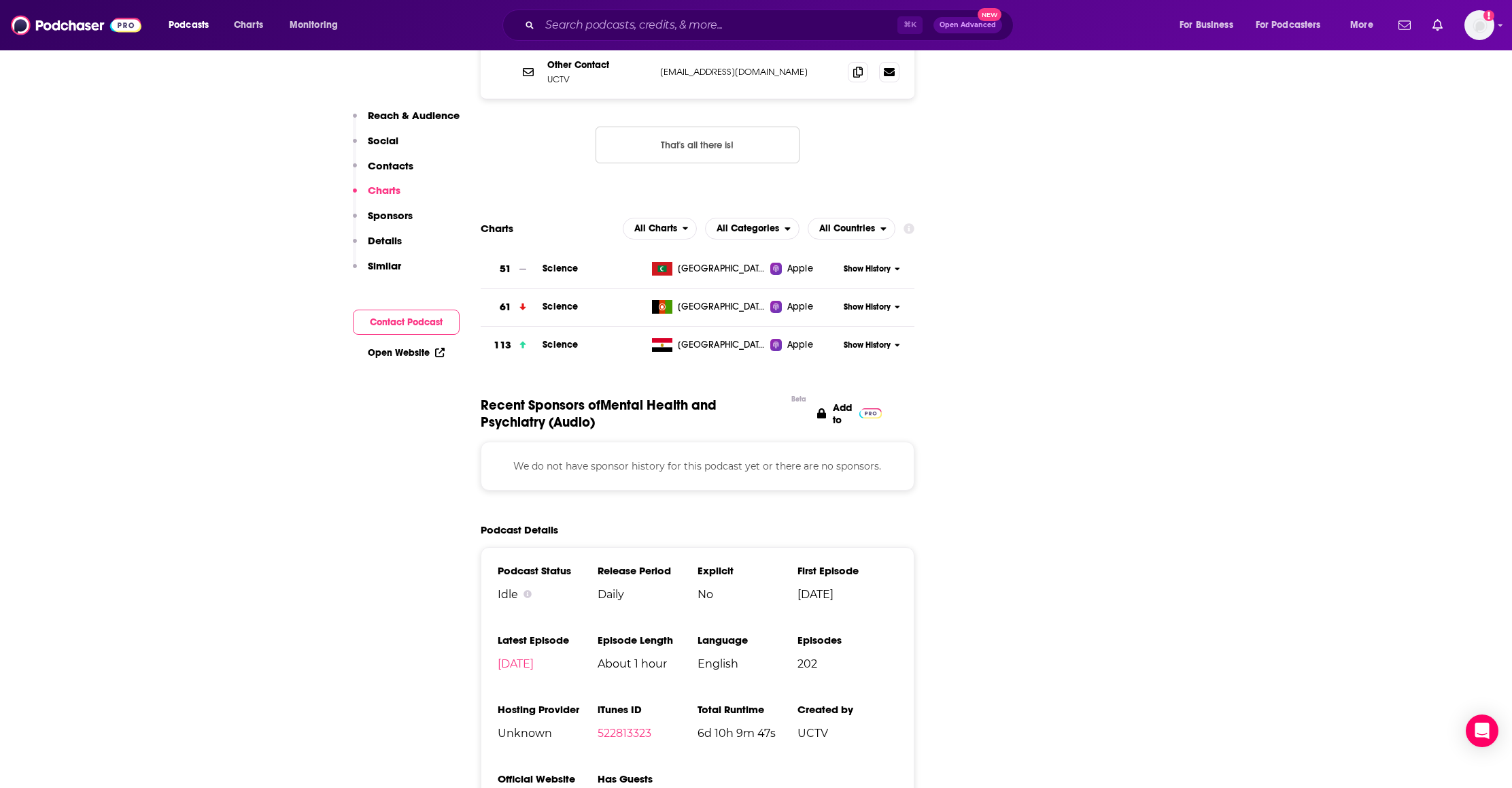
scroll to position [1466, 0]
click at [513, 787] on link "uctv.tv" at bounding box center [545, 803] width 93 height 13
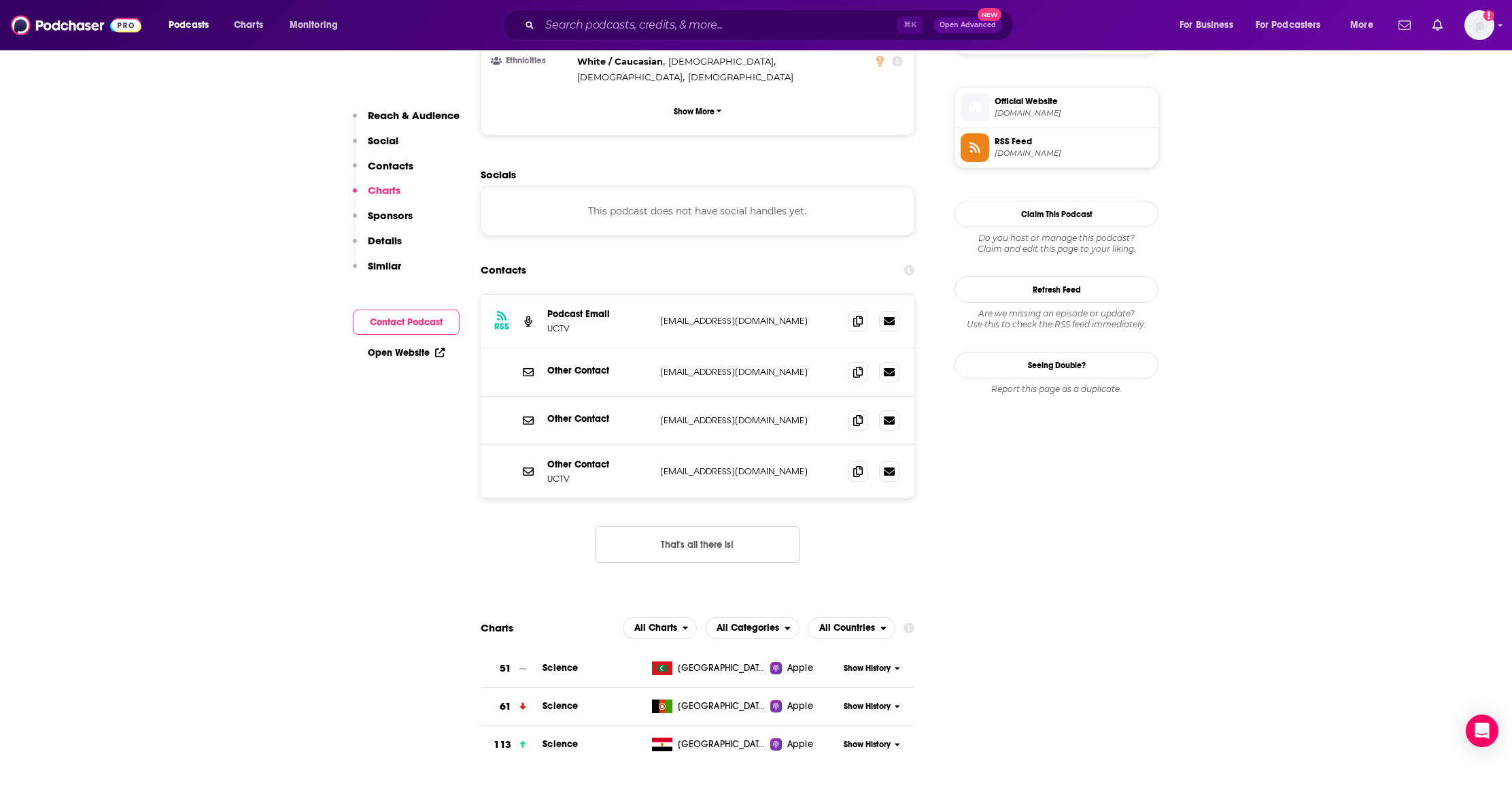
scroll to position [0, 0]
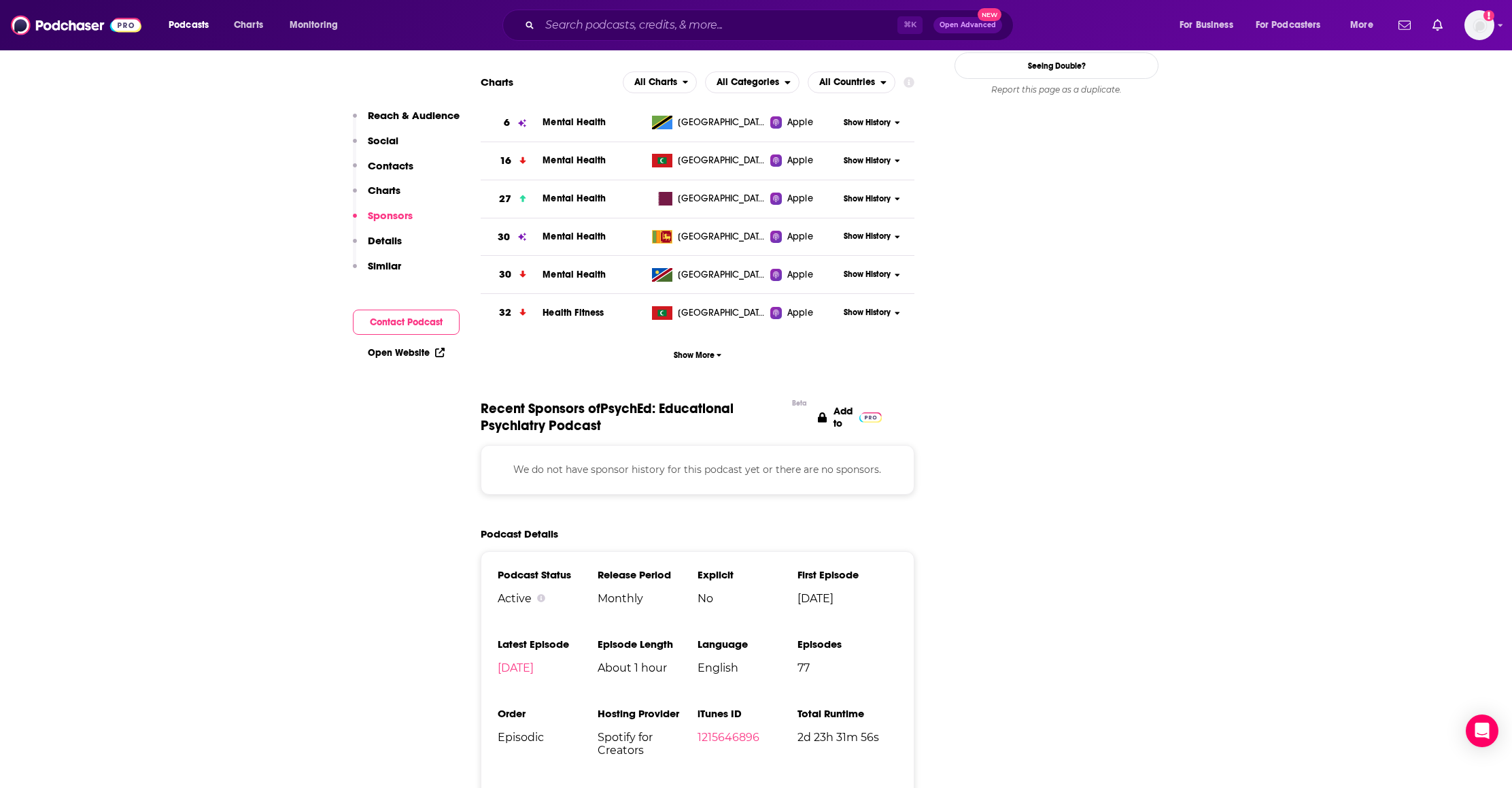
scroll to position [1365, 0]
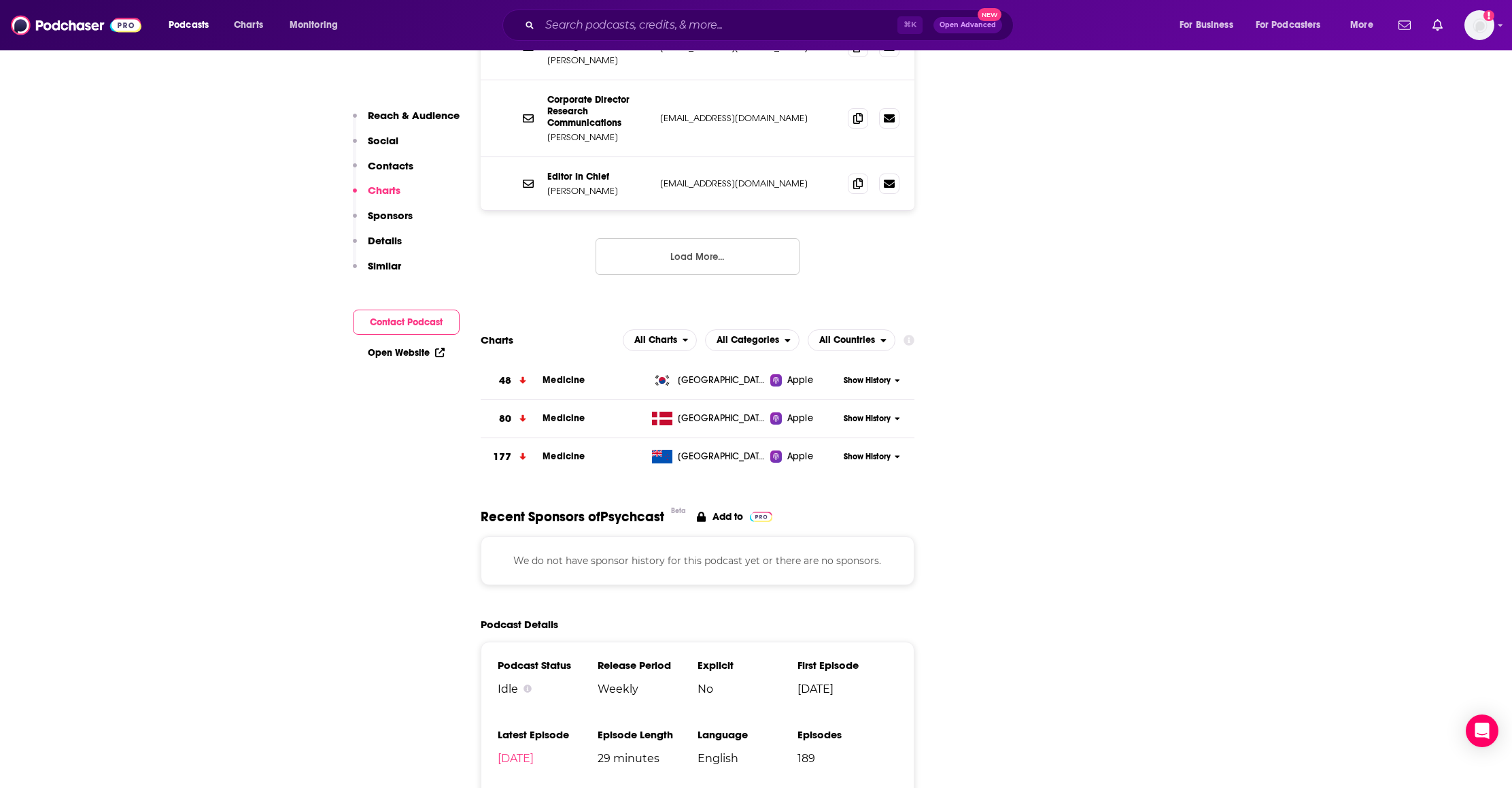
scroll to position [1437, 0]
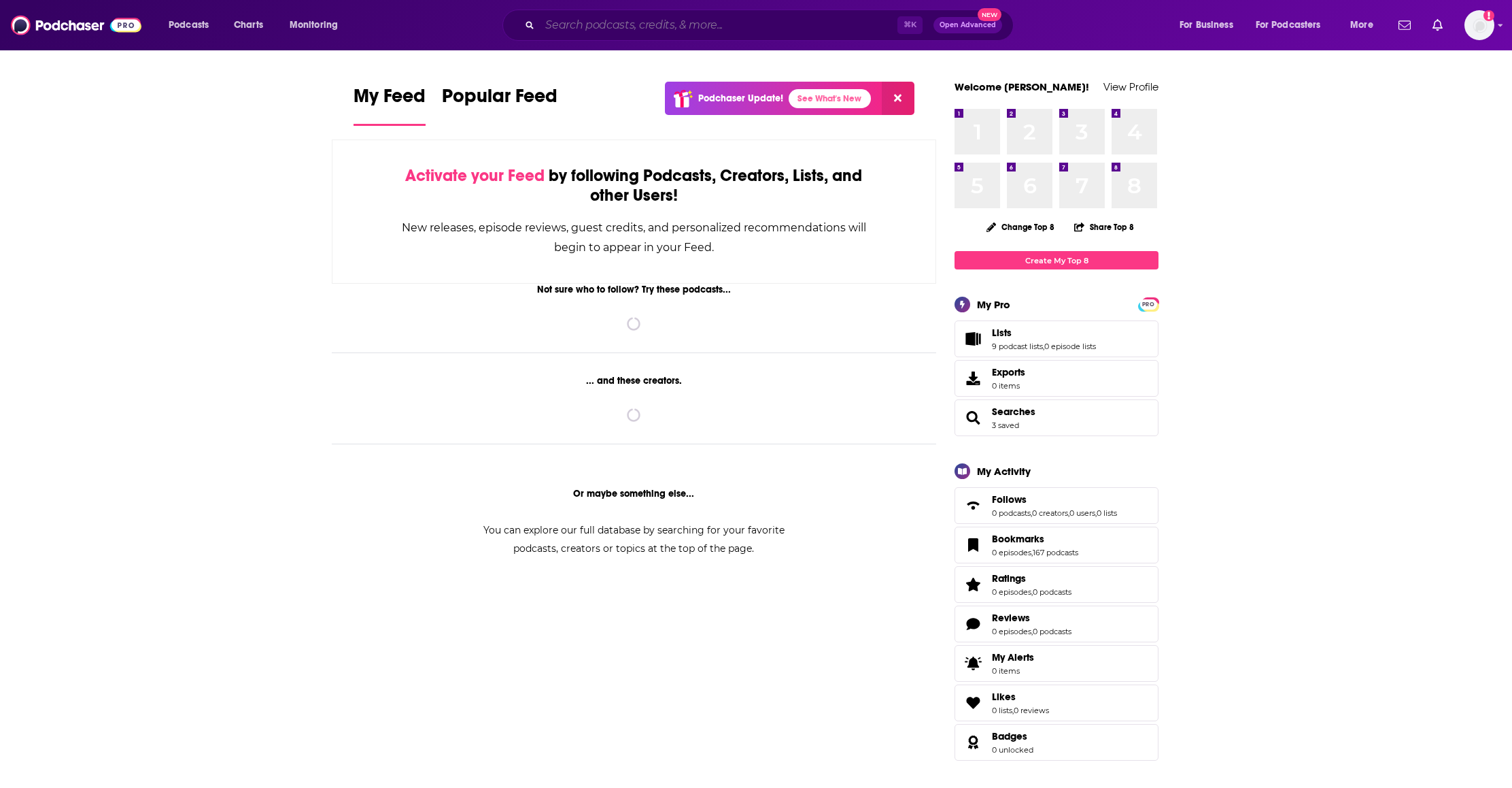
click at [654, 26] on input "Search podcasts, credits, & more..." at bounding box center [718, 25] width 358 height 22
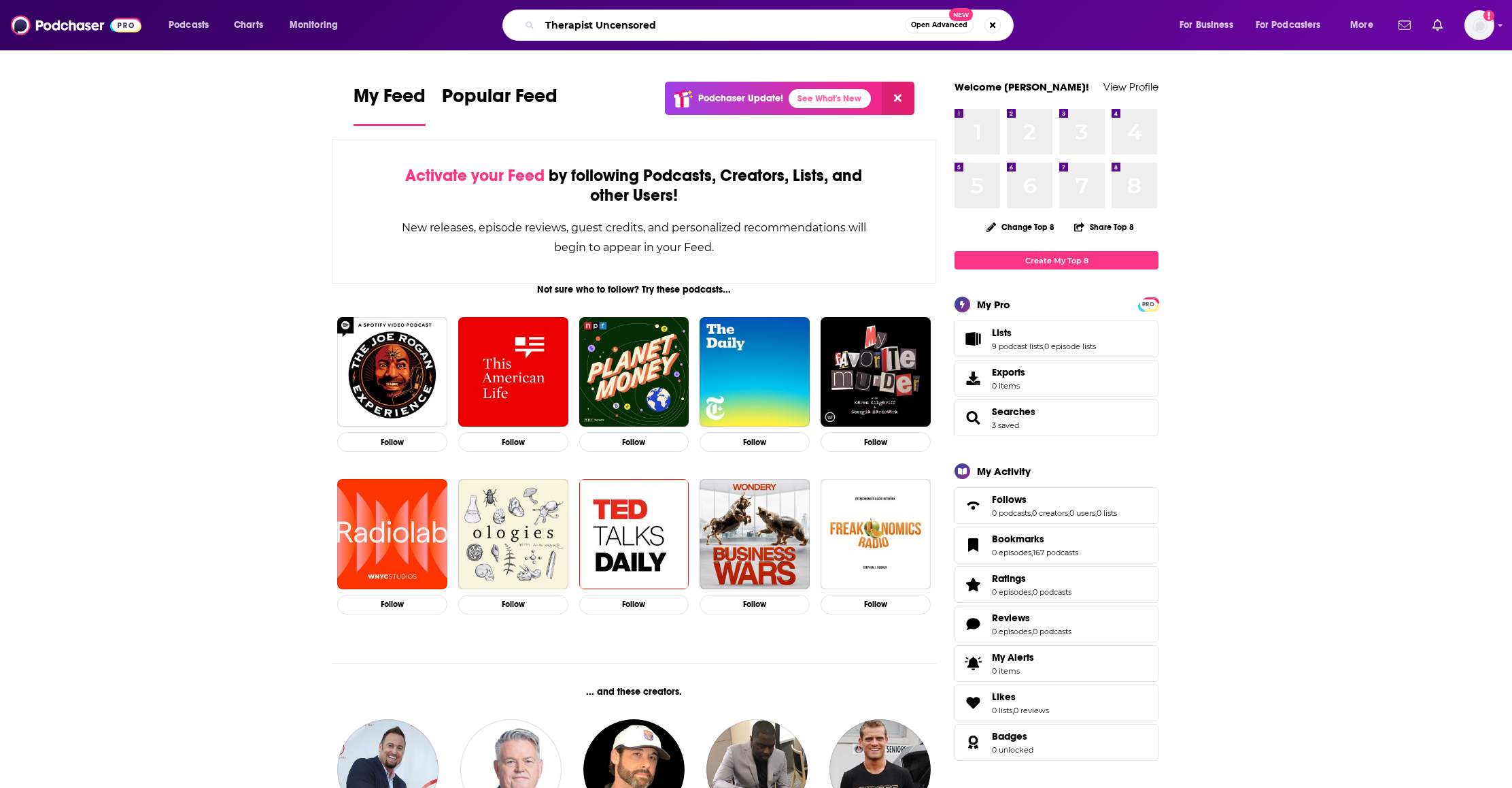
type input "Therapist Uncensored"
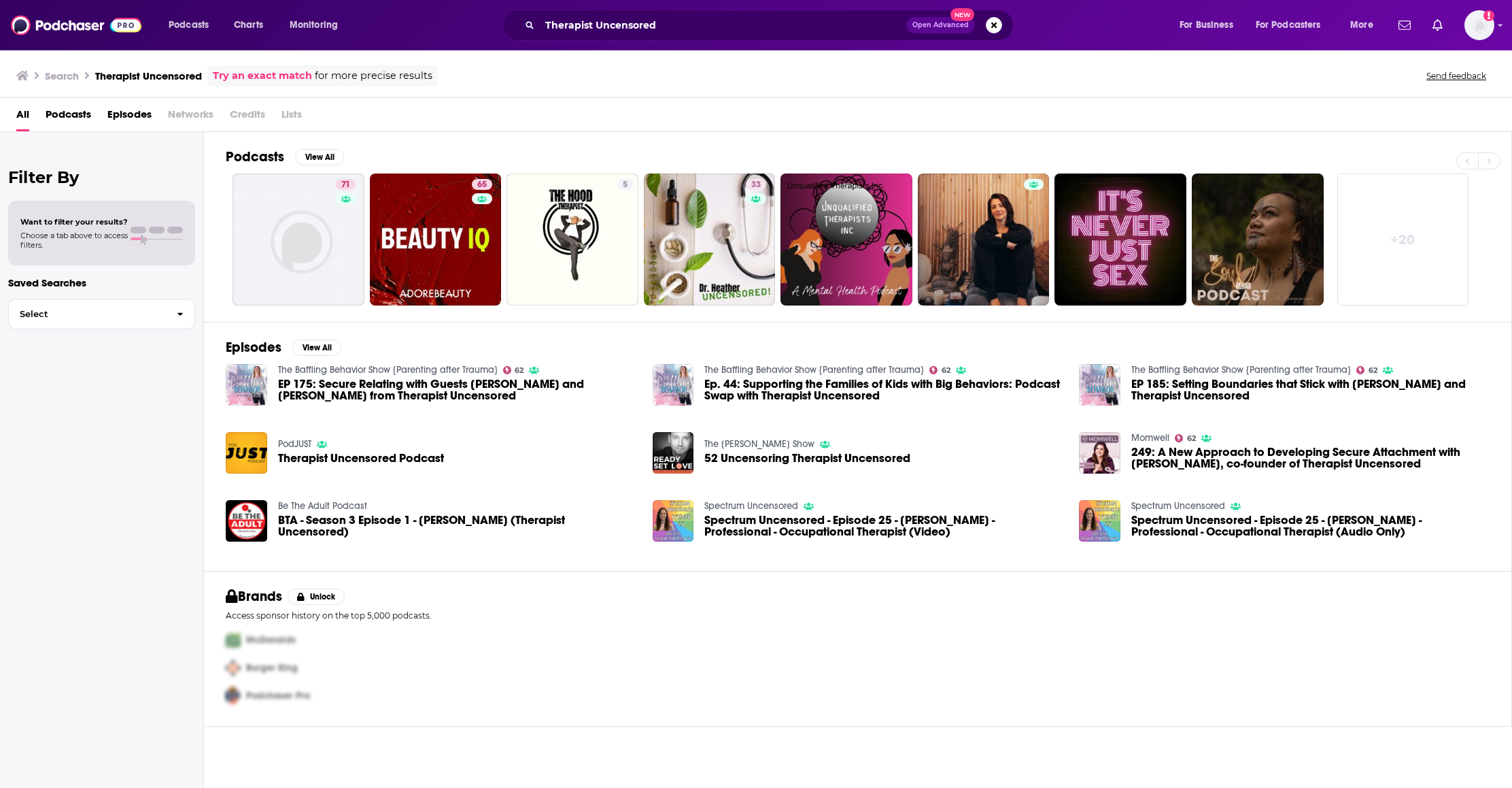
click at [1495, 34] on div "Podcasts Charts Monitoring Therapist Uncensored Open Advanced New For Business …" at bounding box center [756, 25] width 1512 height 51
click at [1484, 30] on img "Logged in as SchulmanPR" at bounding box center [1479, 25] width 30 height 30
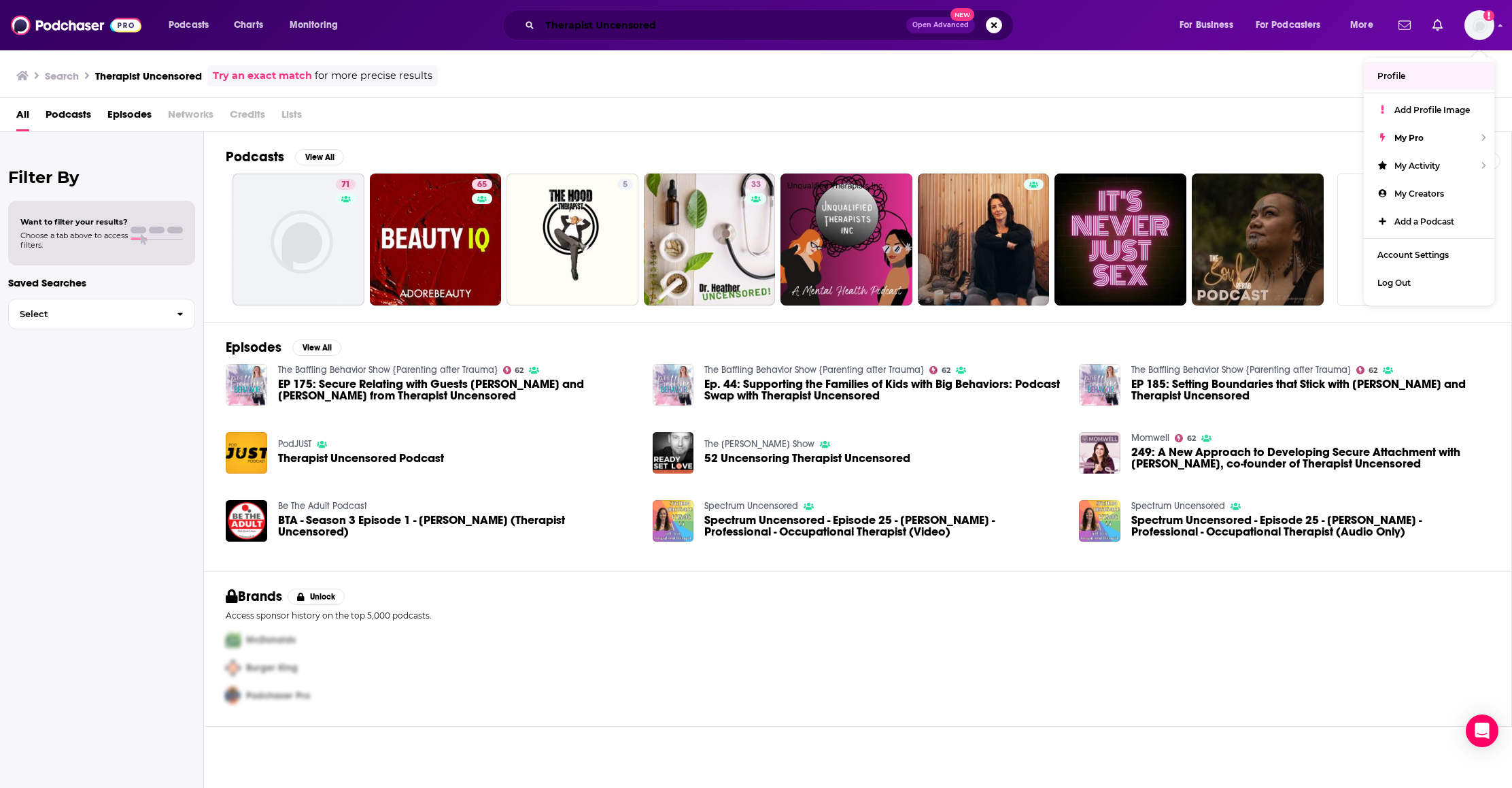
click at [745, 29] on input "Therapist Uncensored" at bounding box center [723, 25] width 366 height 22
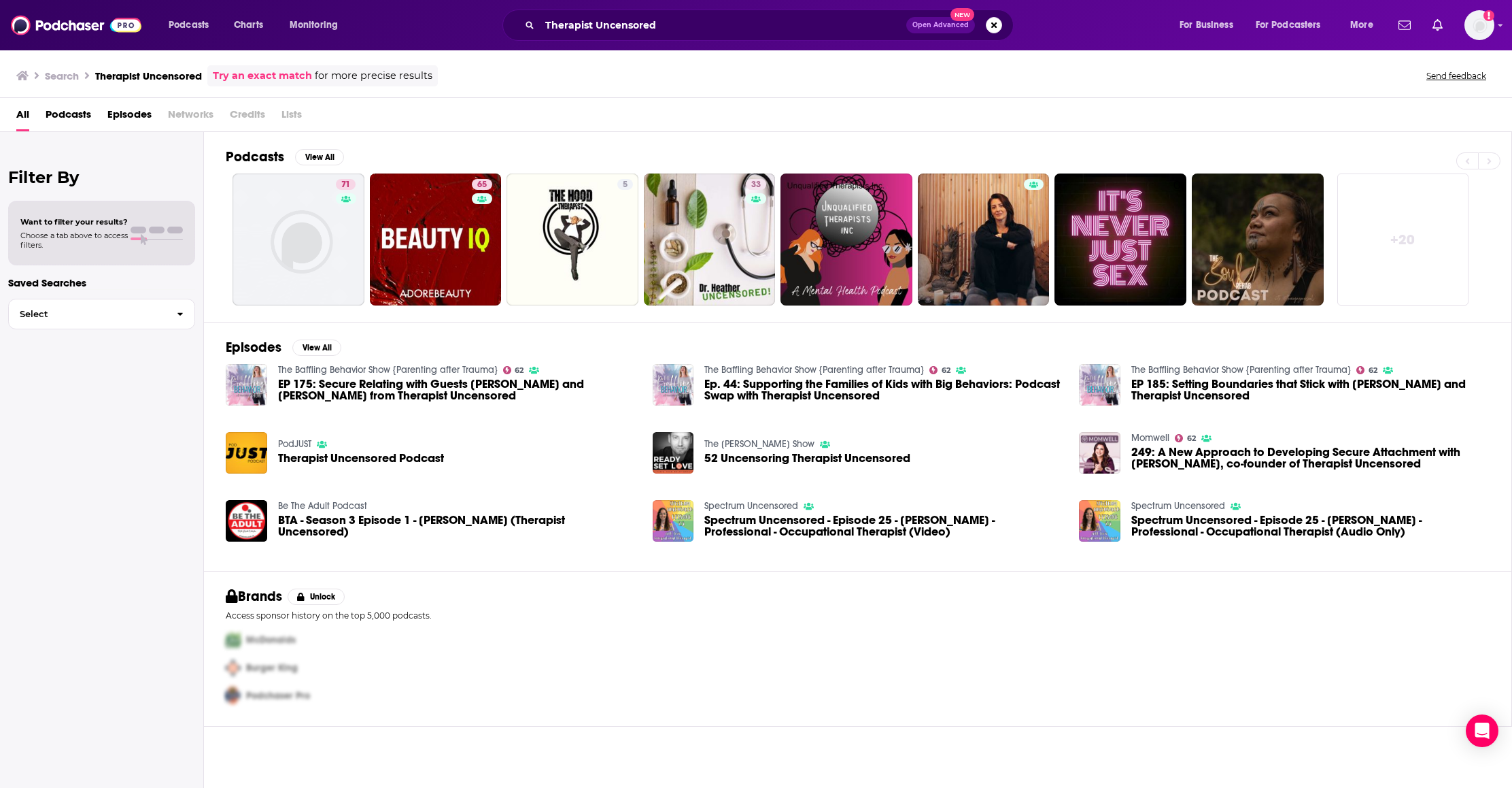
click at [132, 77] on h3 "Therapist Uncensored" at bounding box center [148, 76] width 107 height 13
click at [265, 77] on link "Try an exact match" at bounding box center [262, 76] width 99 height 16
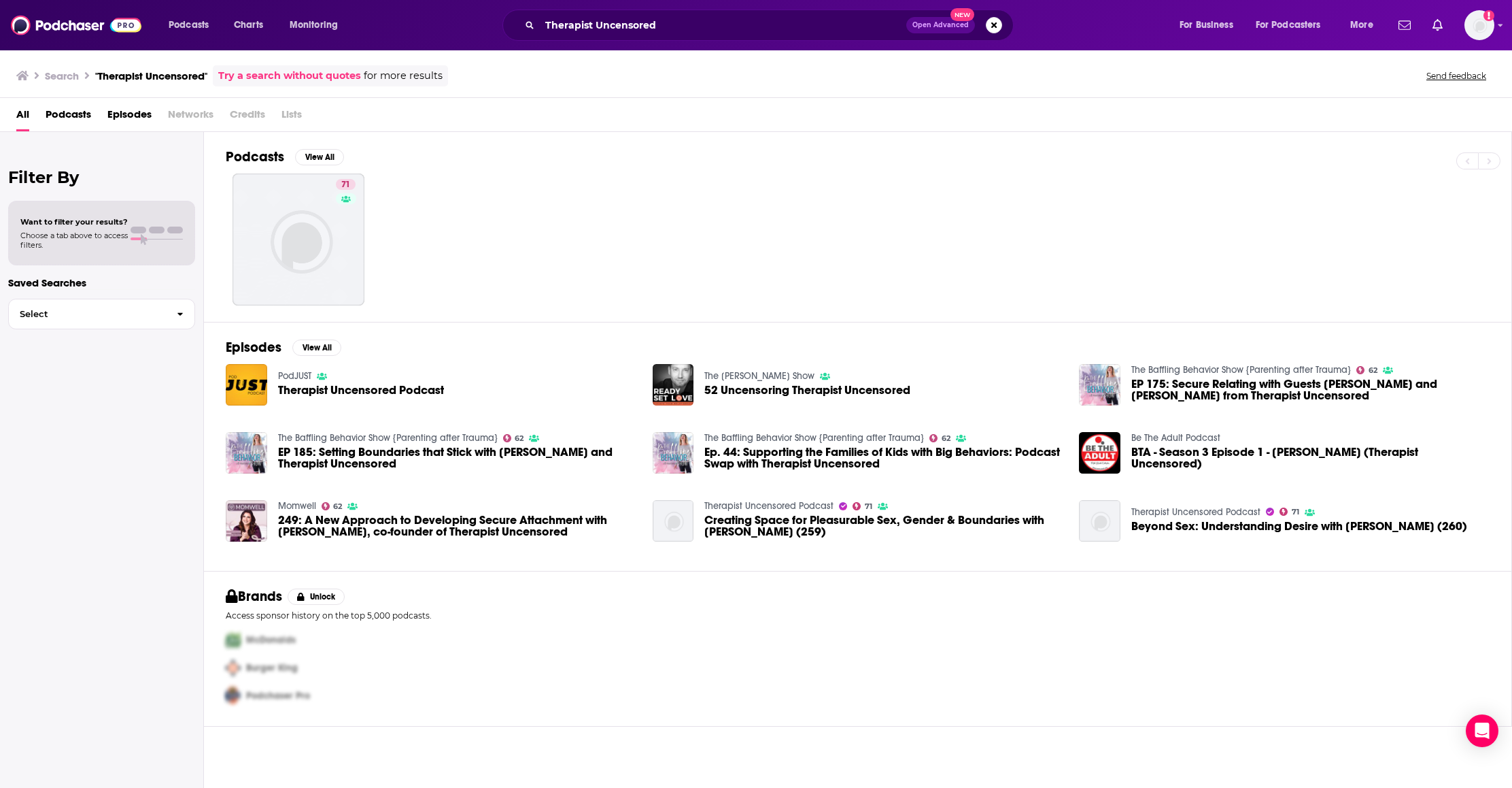
click at [351, 391] on span "Therapist Uncensored Podcast" at bounding box center [361, 390] width 166 height 12
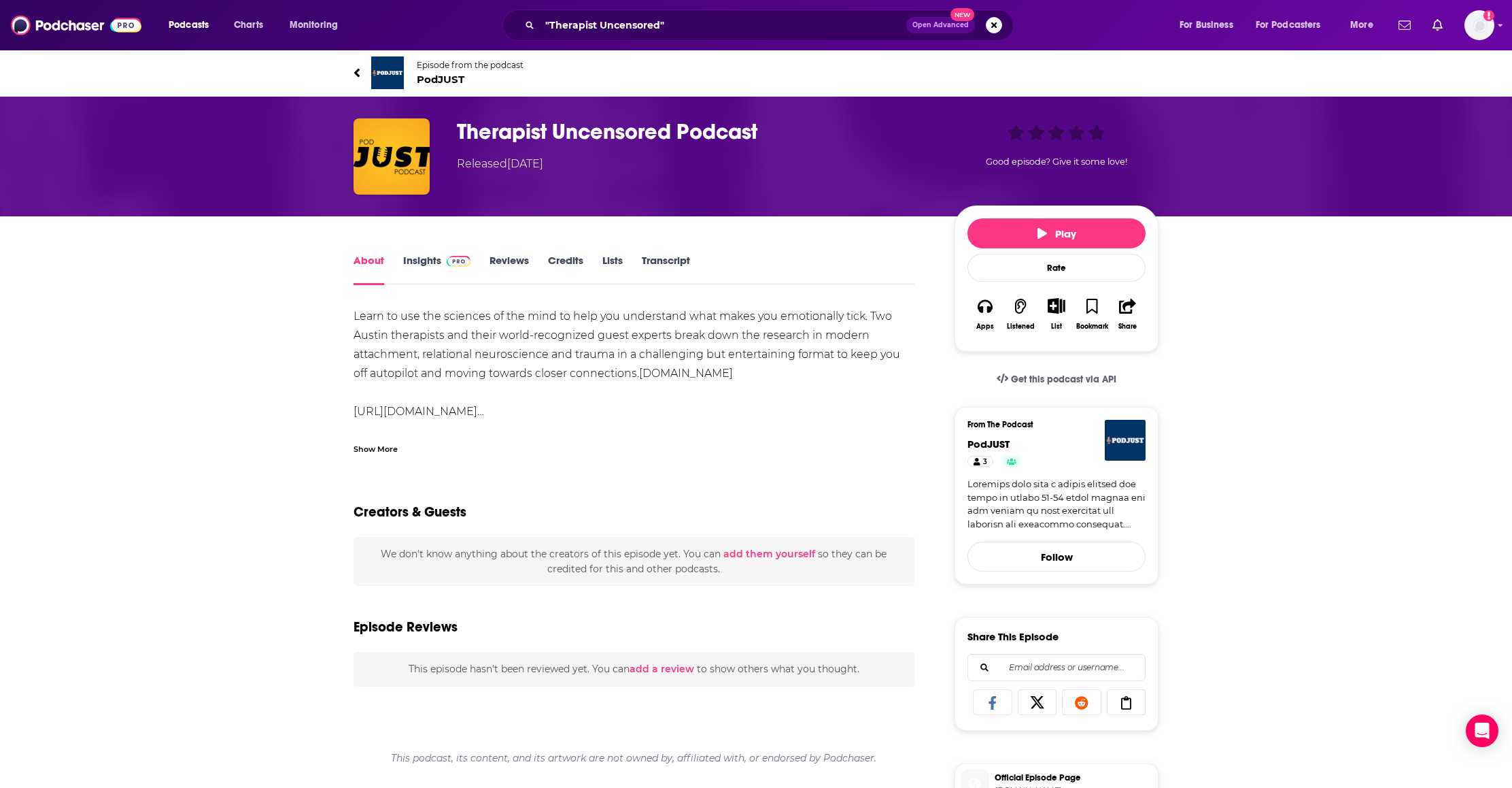
click at [418, 259] on link "Insights" at bounding box center [436, 269] width 67 height 31
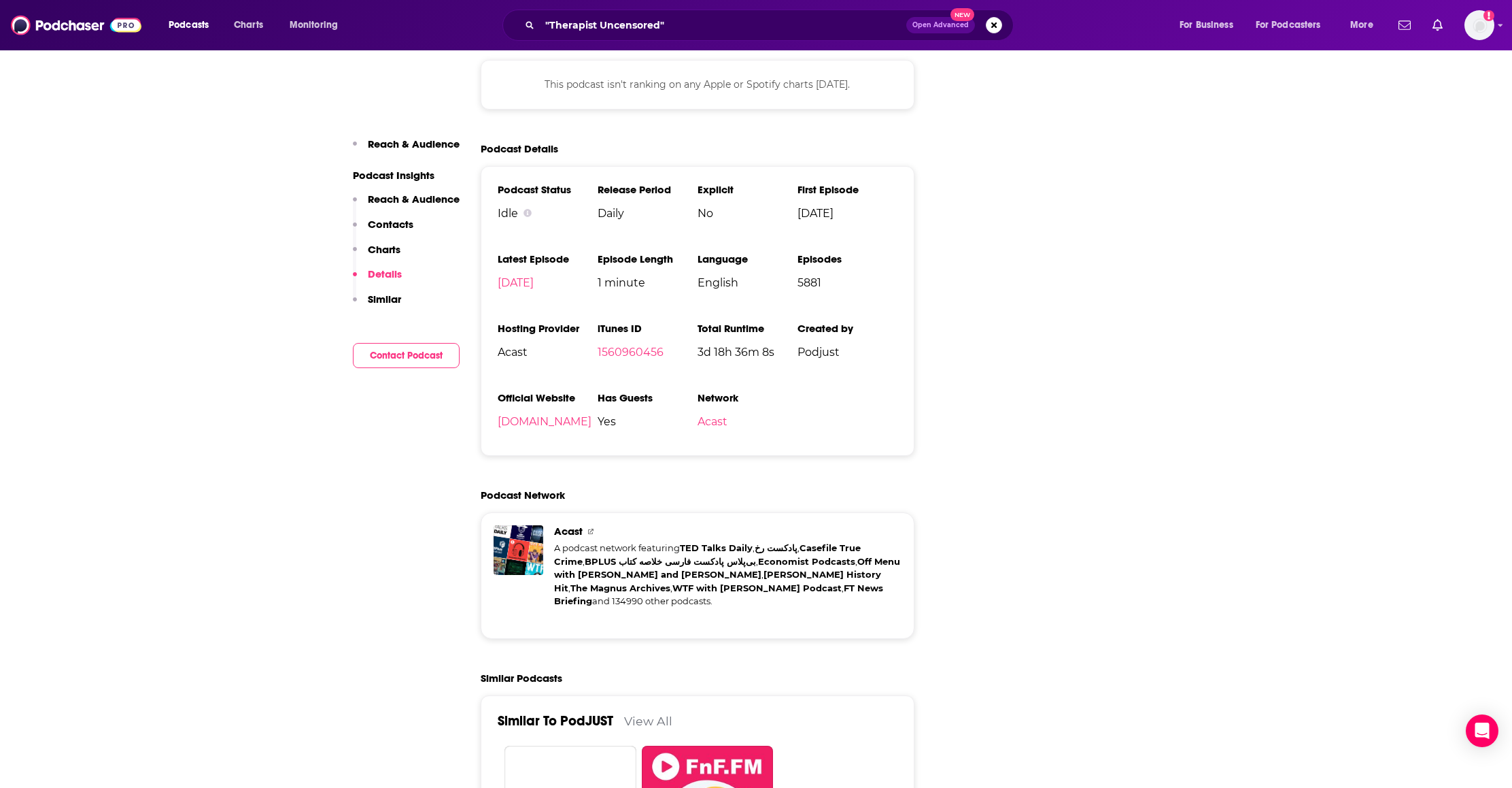
scroll to position [1327, 0]
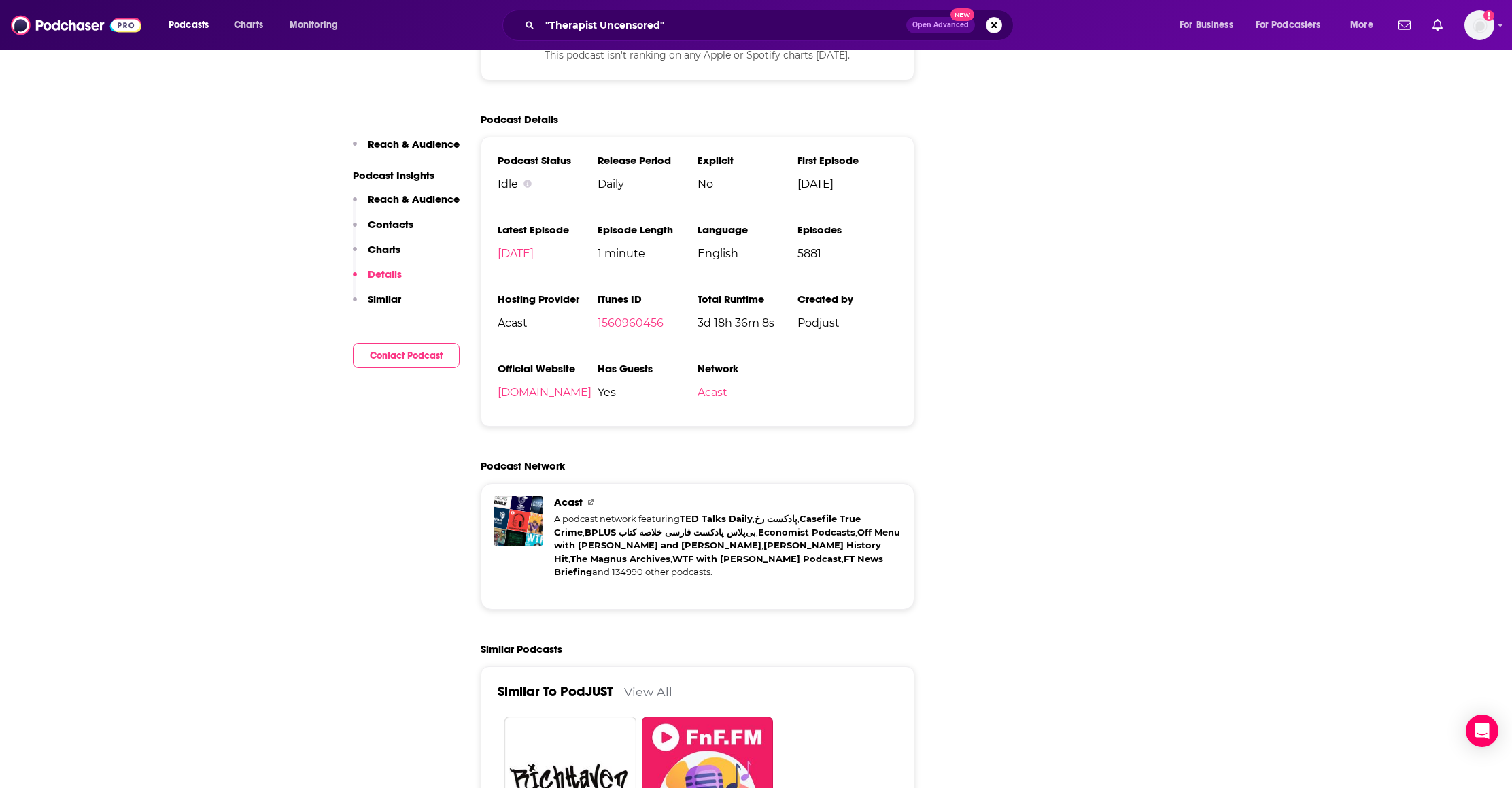
click at [551, 396] on link "podjust.com" at bounding box center [545, 392] width 93 height 13
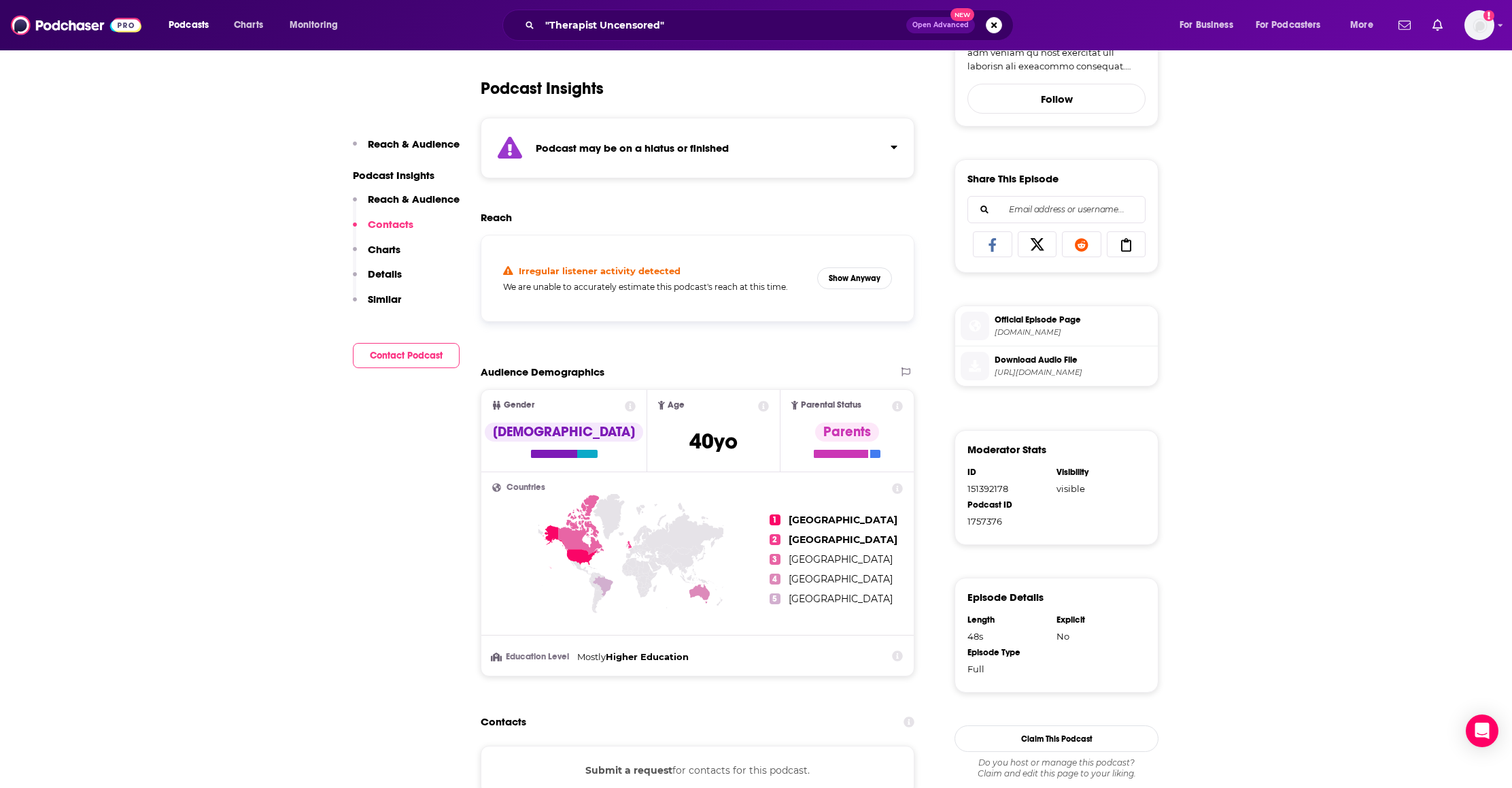
scroll to position [438, 0]
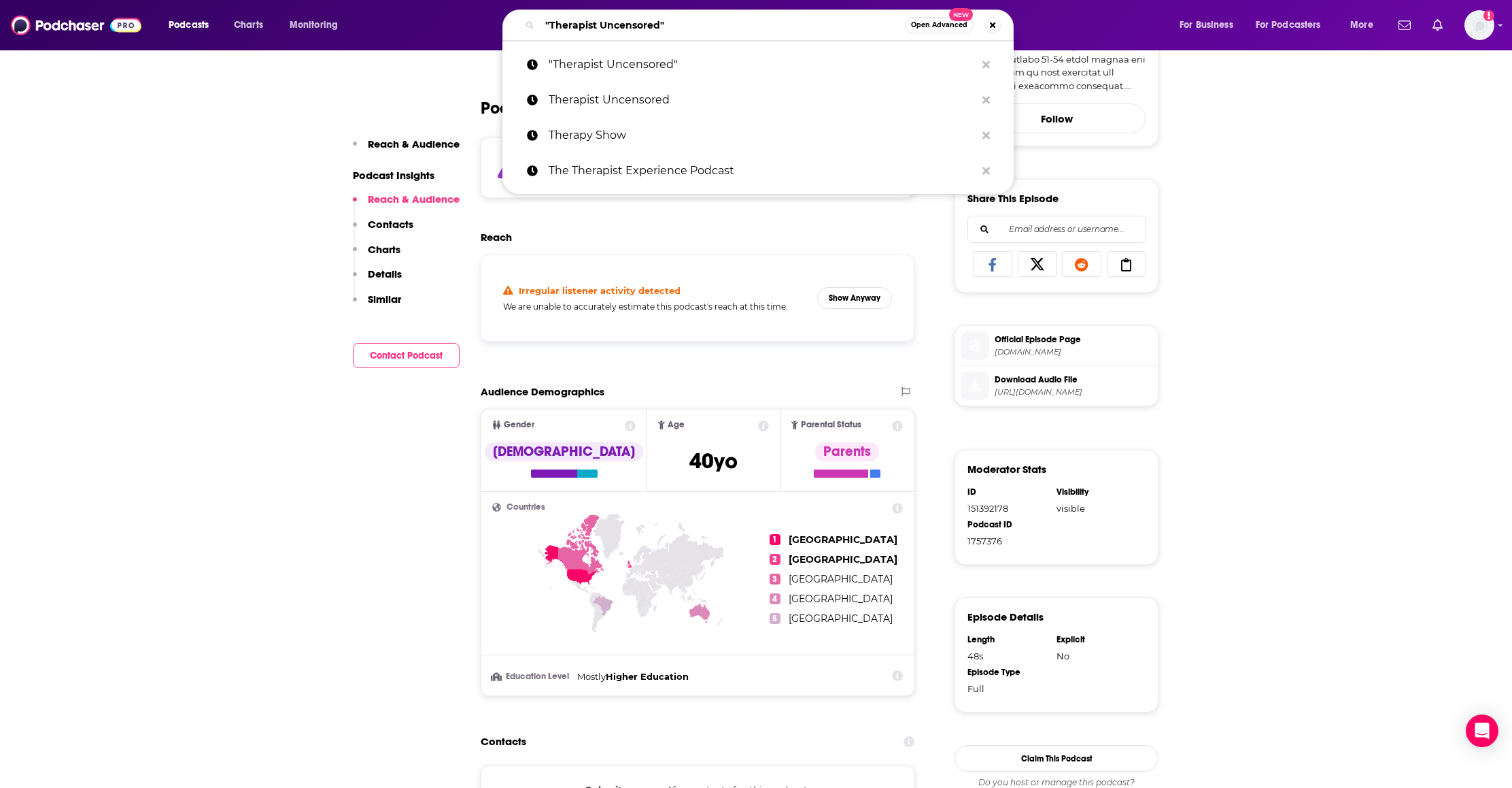
drag, startPoint x: 686, startPoint y: 24, endPoint x: 481, endPoint y: 13, distance: 205.3
click at [482, 14] on div ""Therapist Uncensored" Open Advanced New "Therapist Uncensored" Therapist Uncen…" at bounding box center [770, 25] width 788 height 31
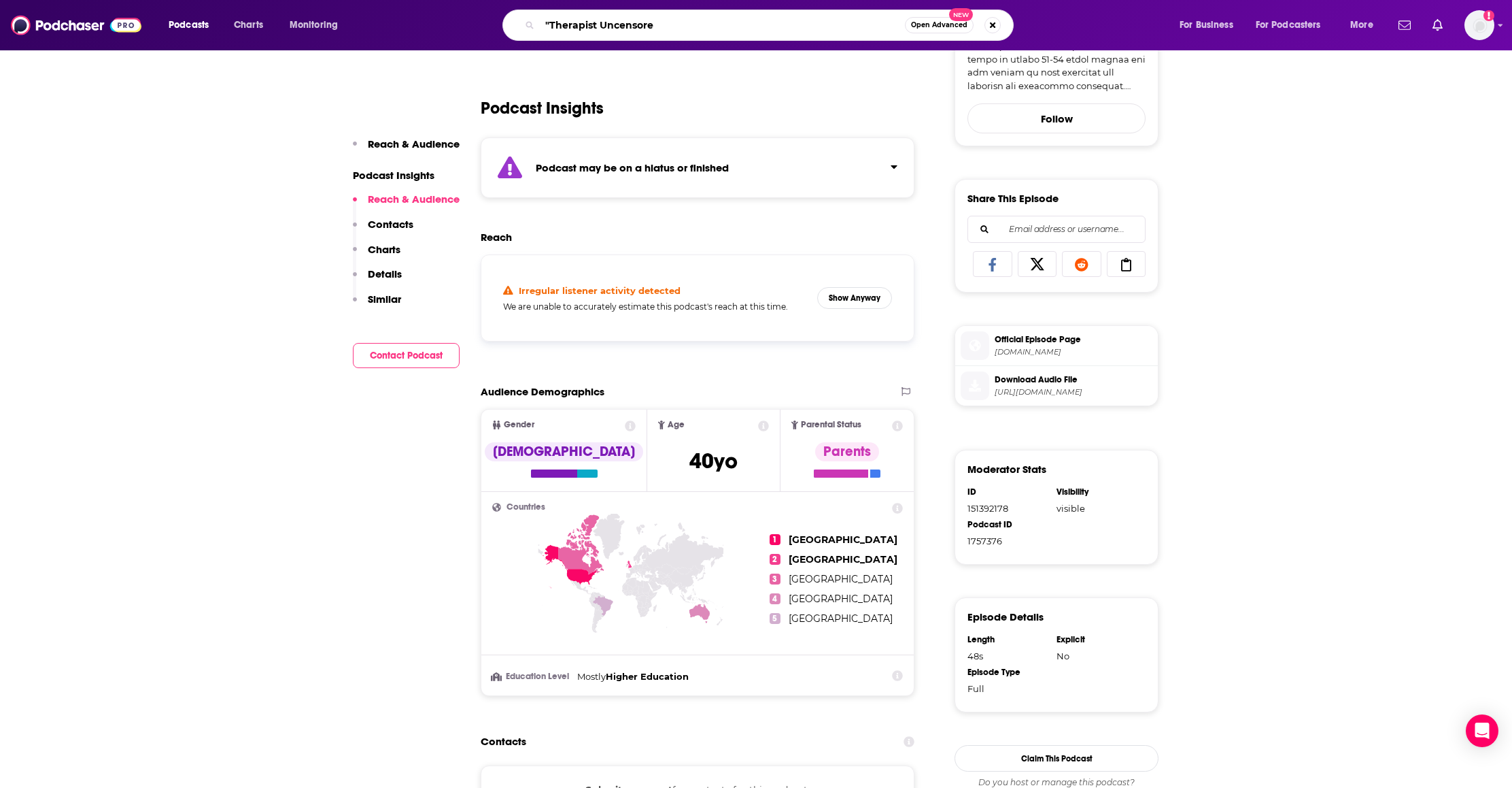
drag, startPoint x: 651, startPoint y: 27, endPoint x: 504, endPoint y: 18, distance: 147.3
click at [504, 19] on div ""Therapist Uncensore Open Advanced New" at bounding box center [758, 25] width 511 height 31
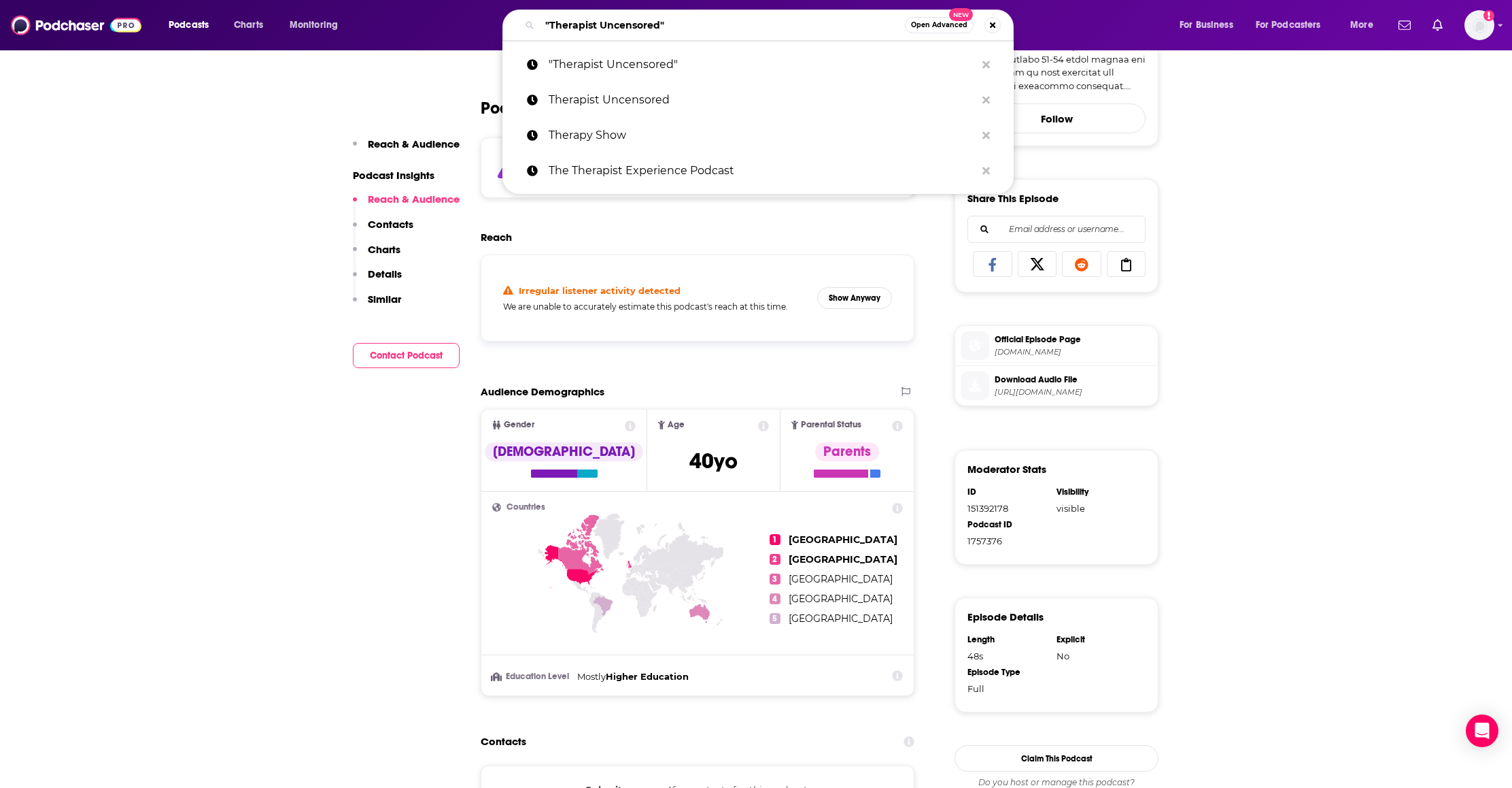
paste input "Therapist Uncensored Podcast"
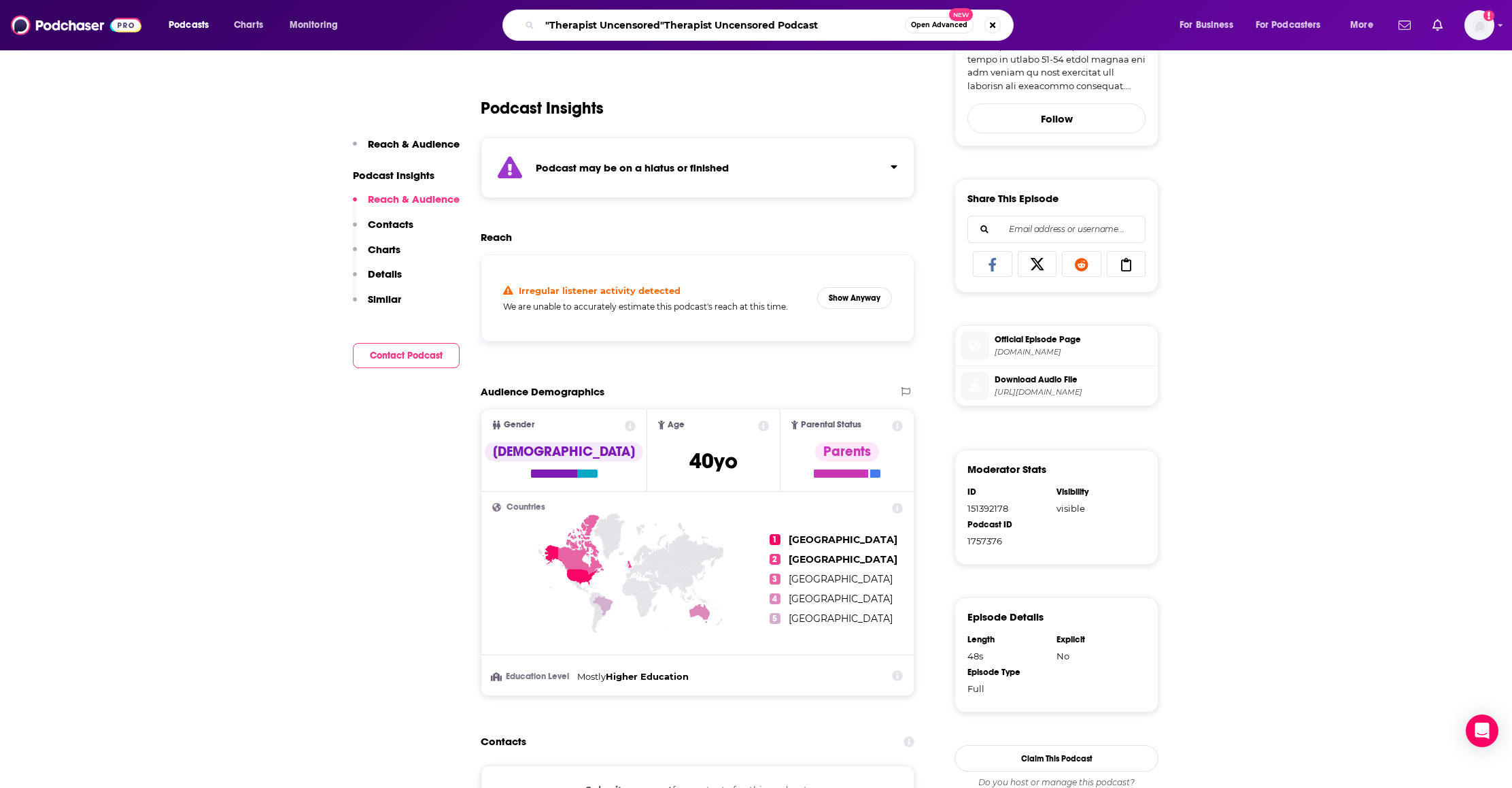
drag, startPoint x: 665, startPoint y: 24, endPoint x: 479, endPoint y: 24, distance: 186.0
click at [479, 24] on div ""Therapist Uncensored"Therapist Uncensored Podcast Open Advanced New" at bounding box center [770, 25] width 788 height 31
type input "Therapist Uncensored Podcast"
click at [726, 28] on input "Therapist Uncensored Podcast" at bounding box center [722, 25] width 365 height 22
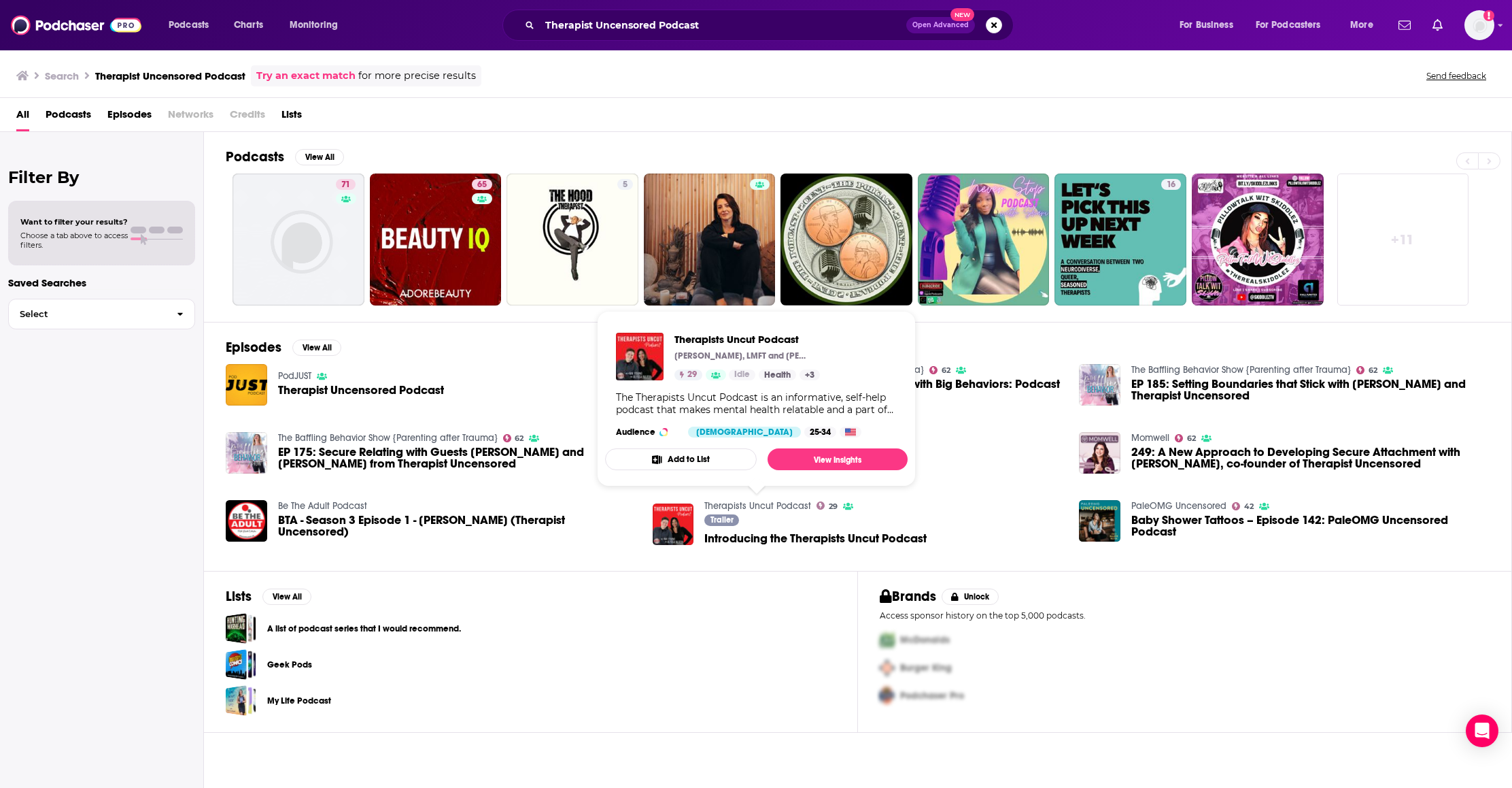
click at [758, 504] on link "Therapists Uncut Podcast" at bounding box center [757, 505] width 107 height 12
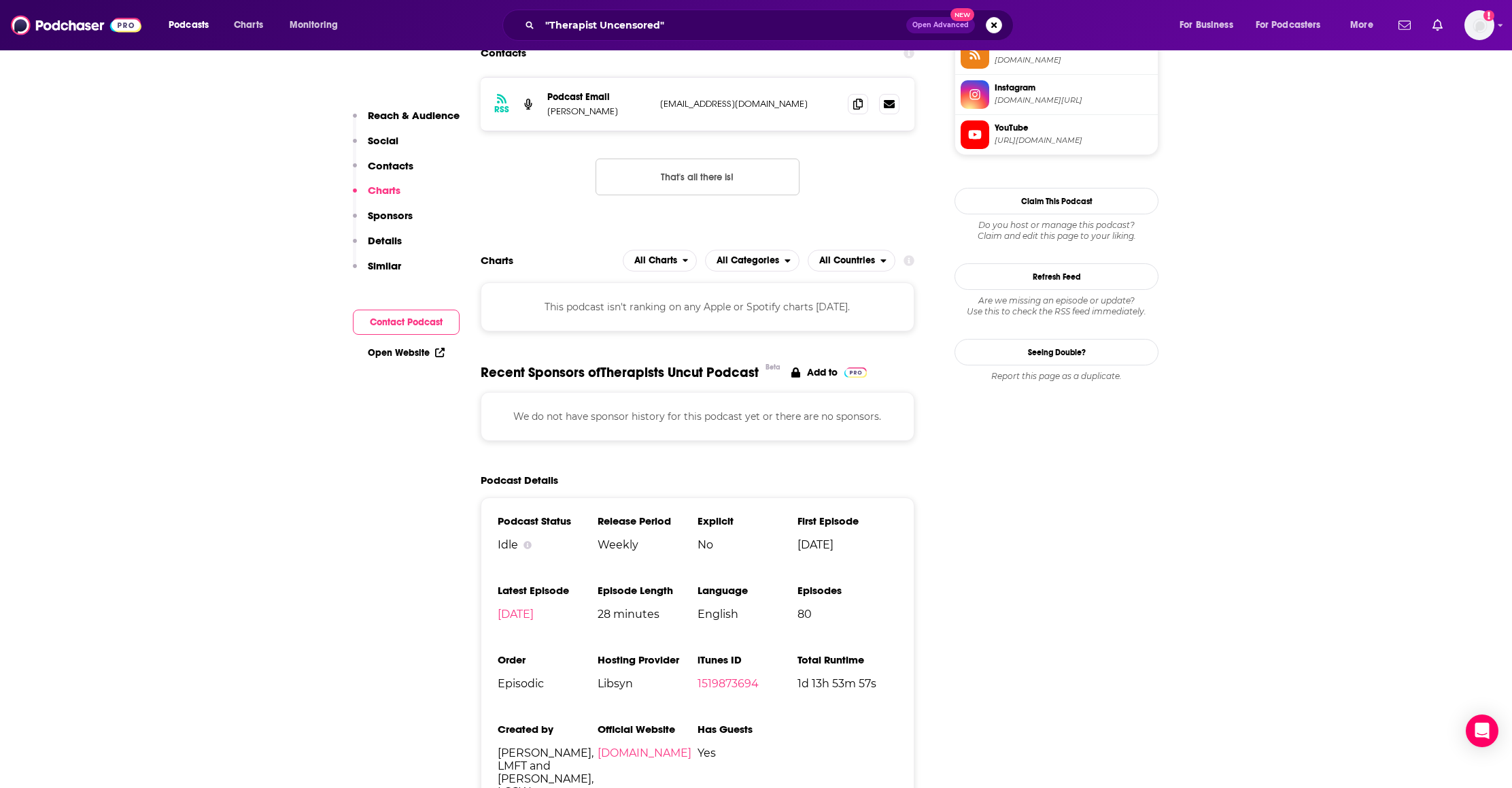
scroll to position [1295, 0]
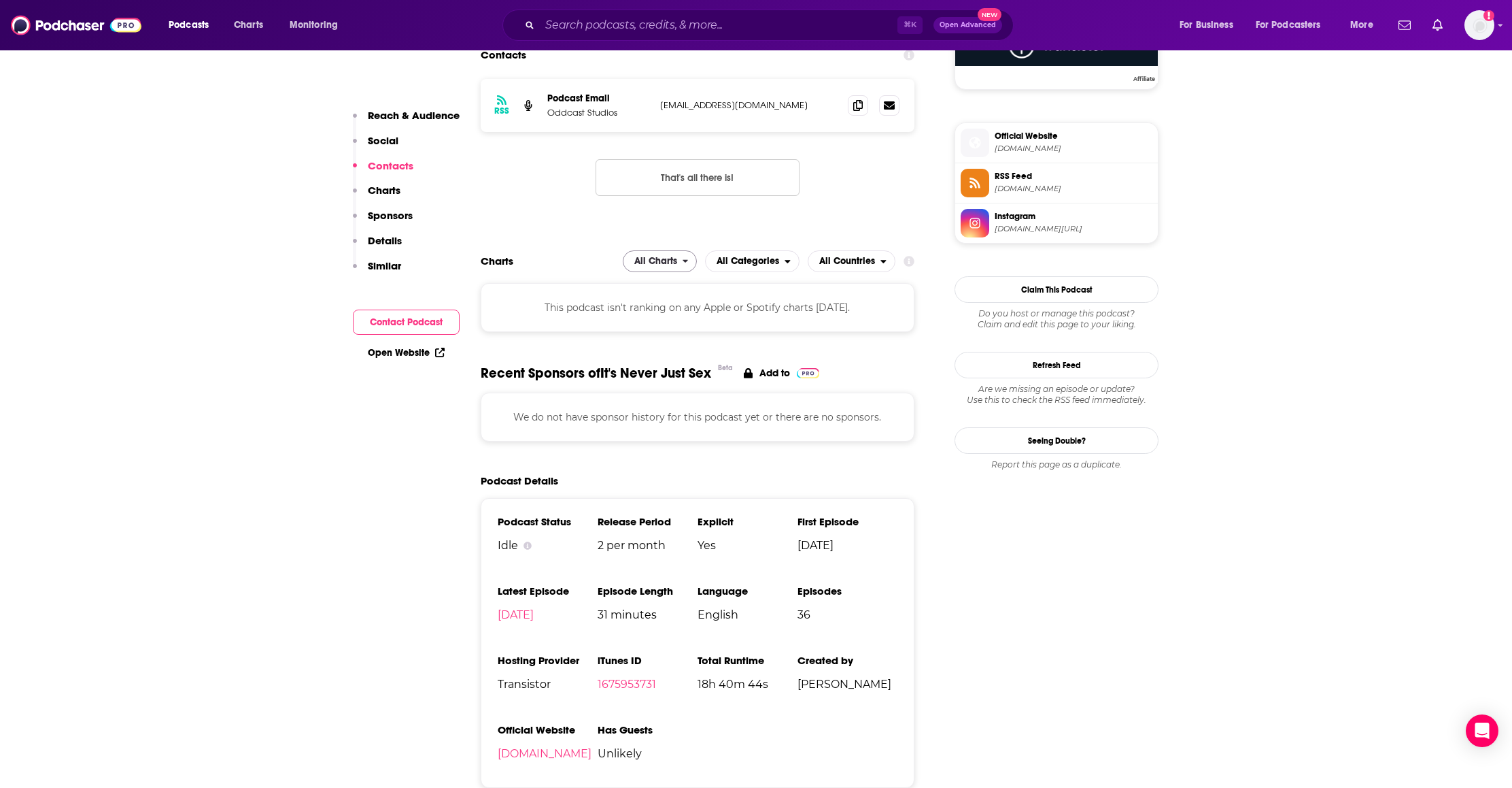
scroll to position [1071, 0]
